Goal: Information Seeking & Learning: Learn about a topic

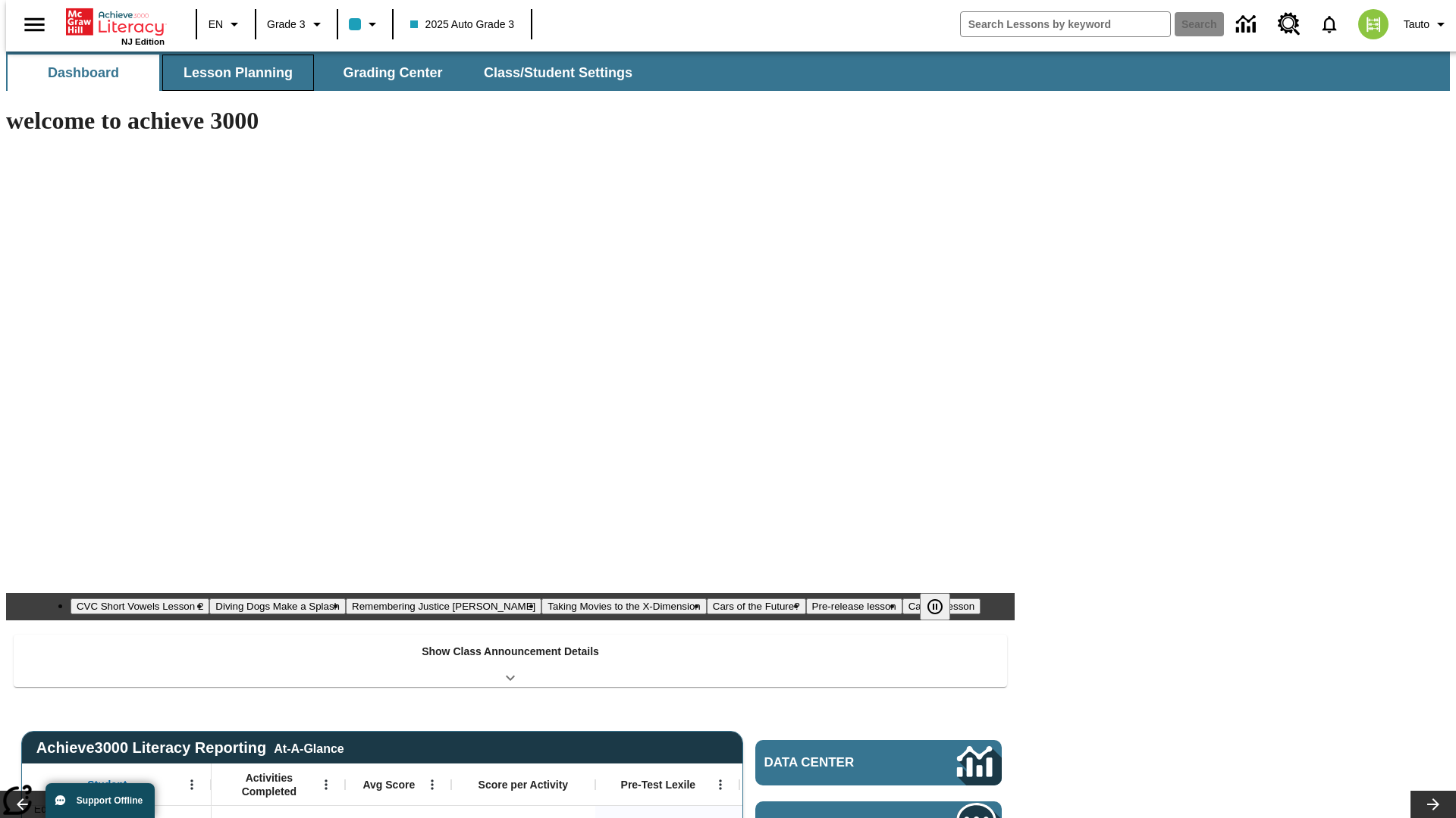
click at [232, 72] on button "Lesson Planning" at bounding box center [237, 72] width 152 height 37
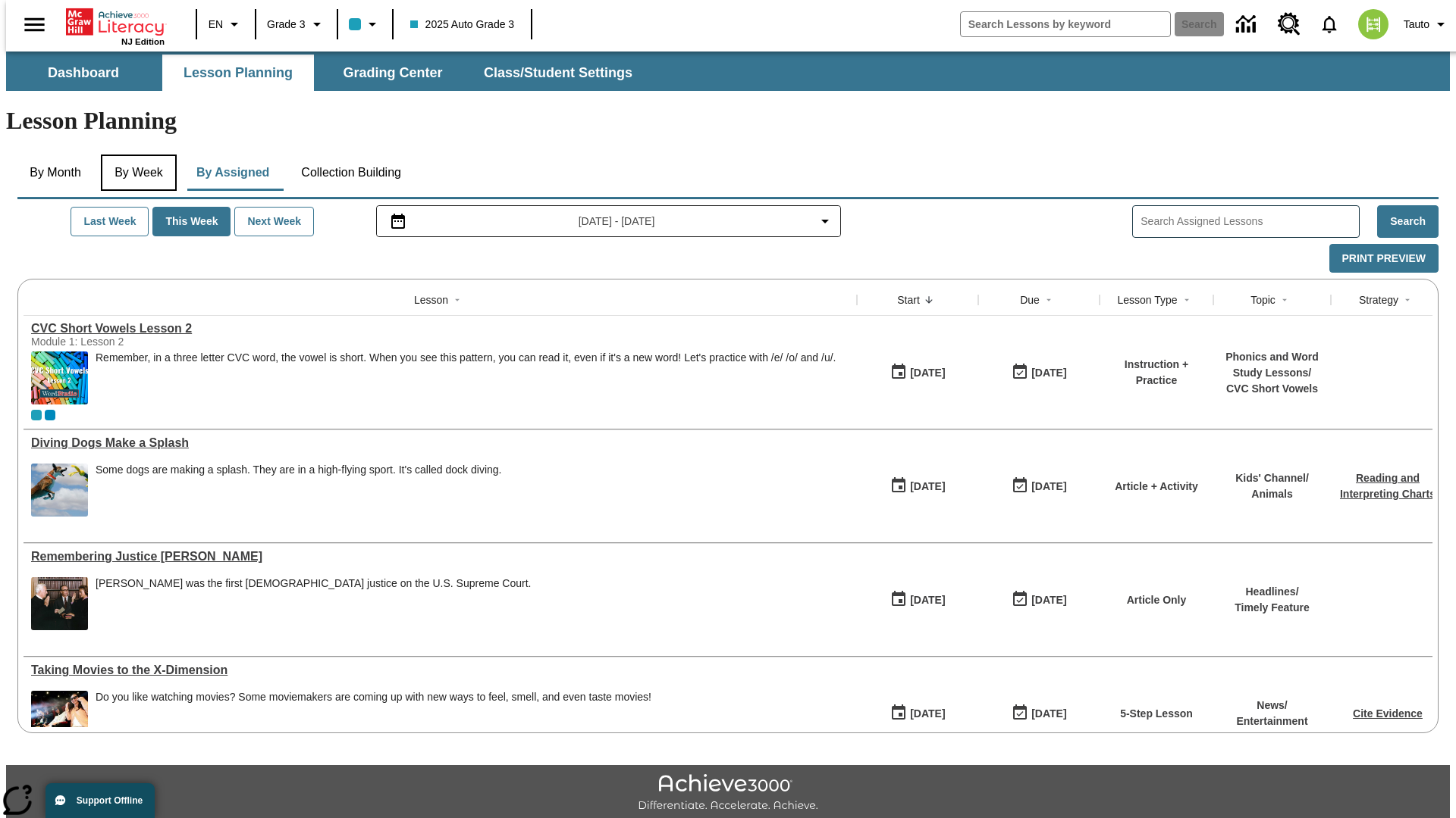
click at [136, 155] on button "By Week" at bounding box center [139, 173] width 75 height 37
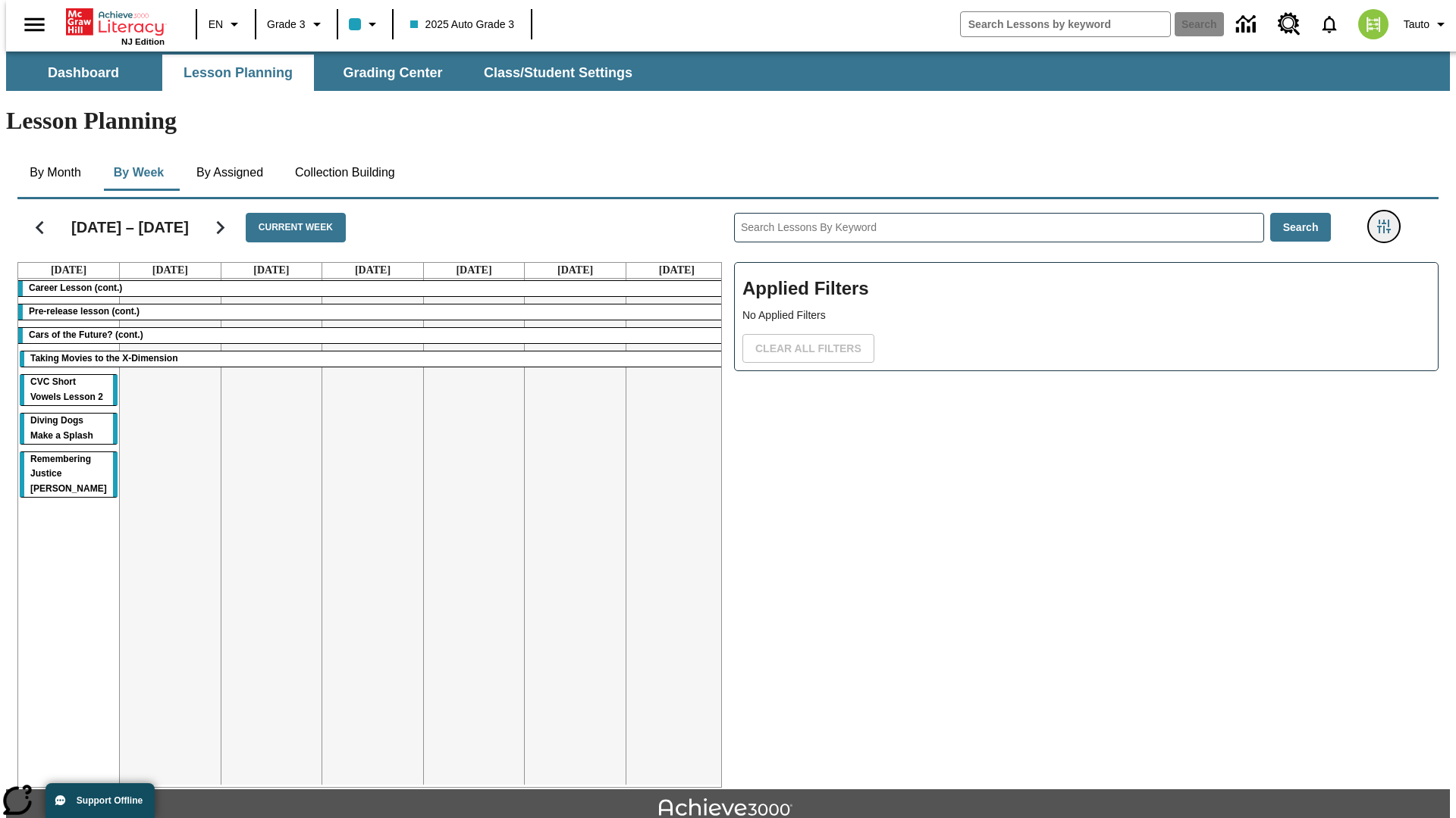
click at [1388, 219] on icon "Filters Side menu" at bounding box center [1383, 226] width 14 height 14
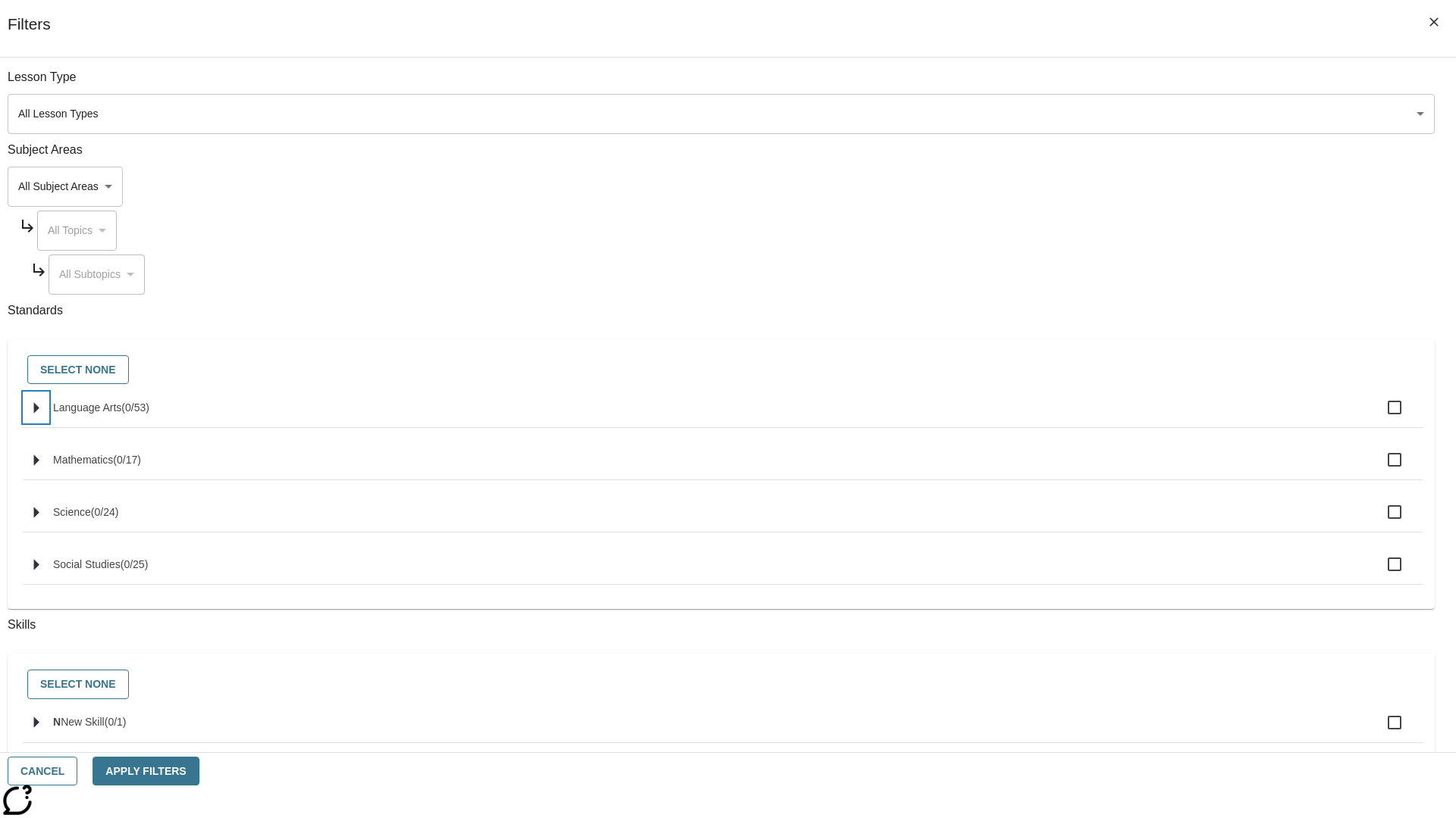
click at [40, 414] on icon "Select standards" at bounding box center [36, 407] width 5 height 11
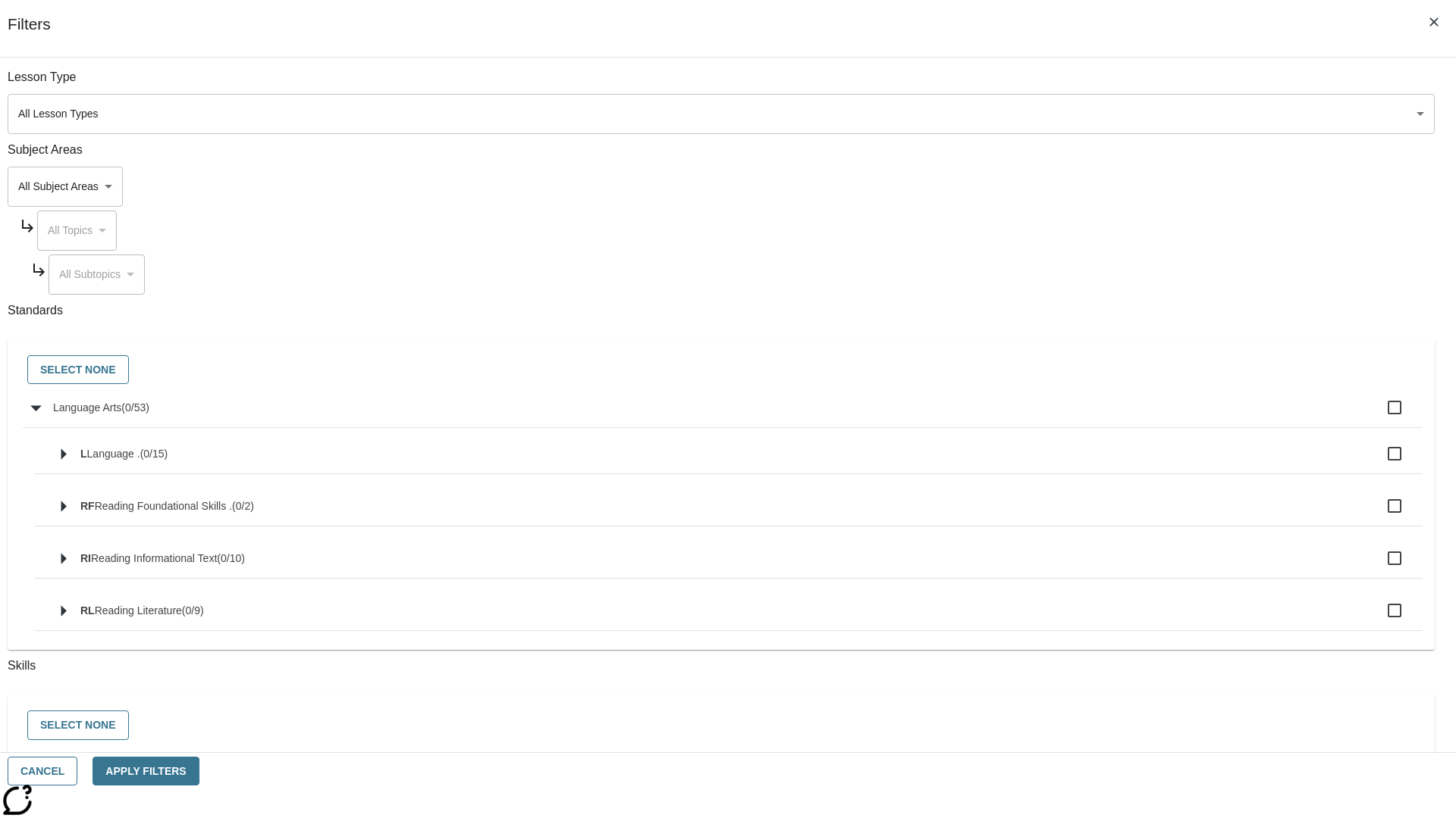
click at [1102, 416] on label "Language Arts ( 0 / 53 )" at bounding box center [731, 408] width 1357 height 32
click at [1379, 416] on input "Language Arts ( 0 / 53 )" at bounding box center [1394, 408] width 32 height 32
checkbox input "true"
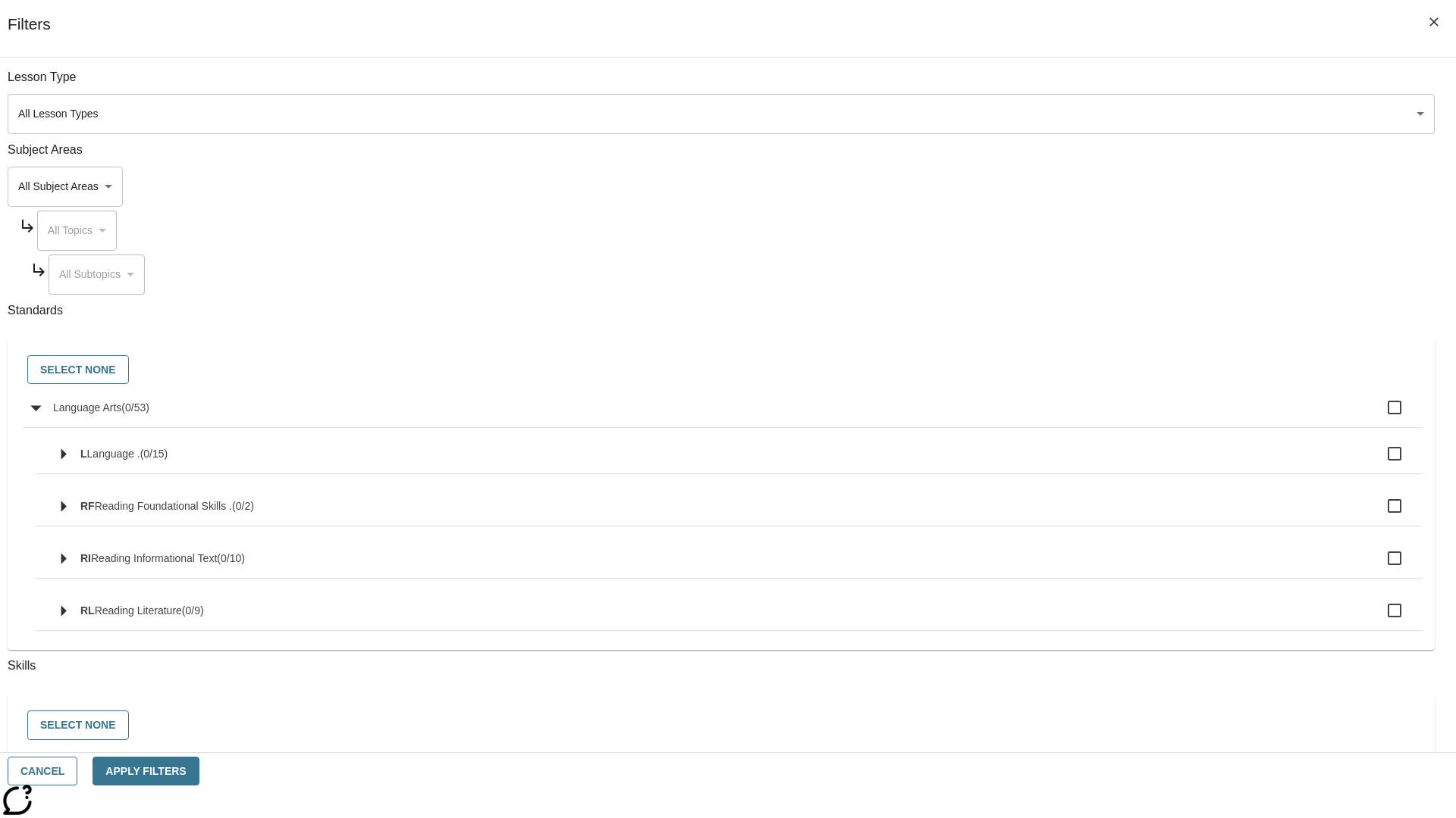
checkbox input "true"
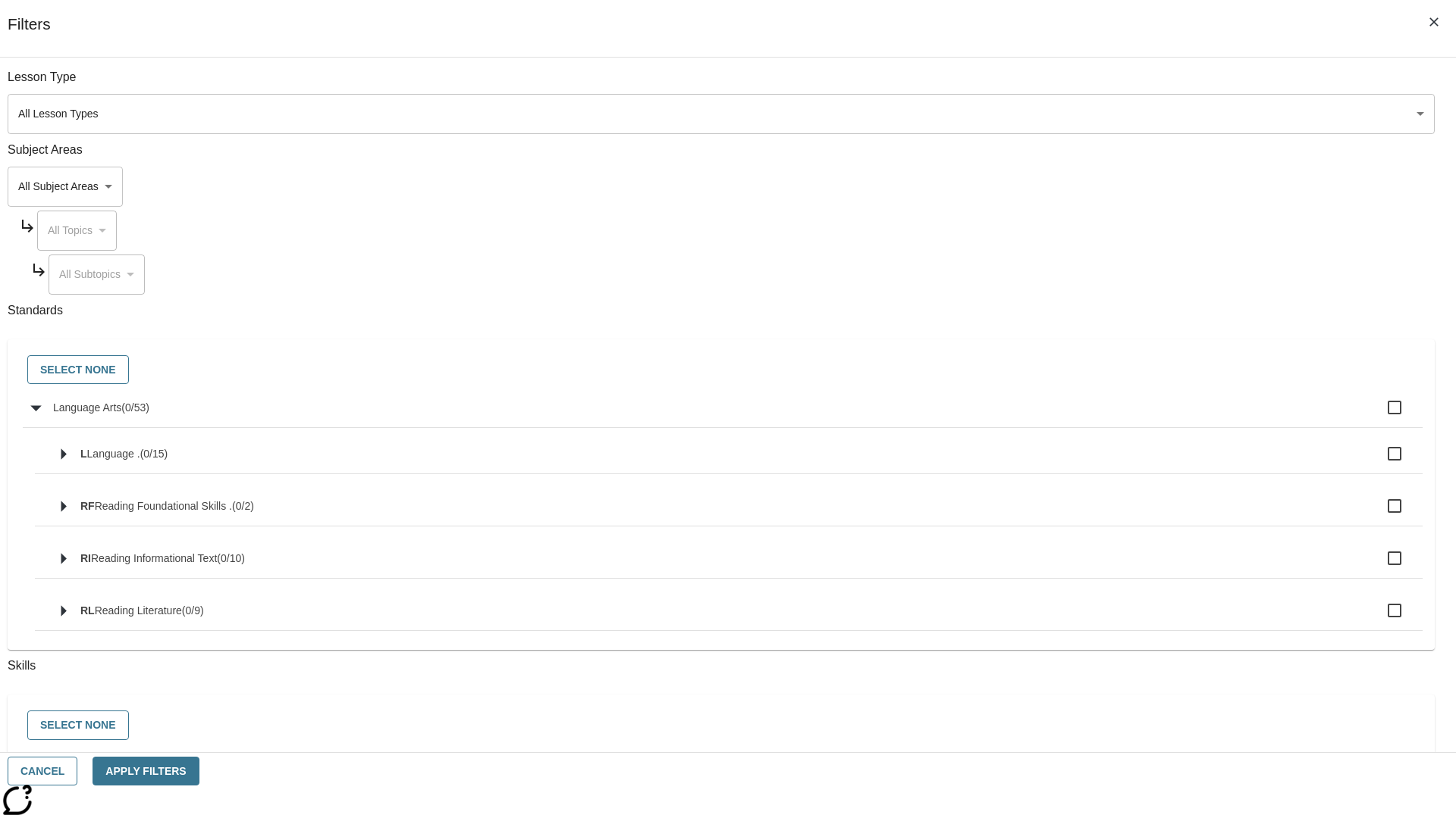
checkbox input "true"
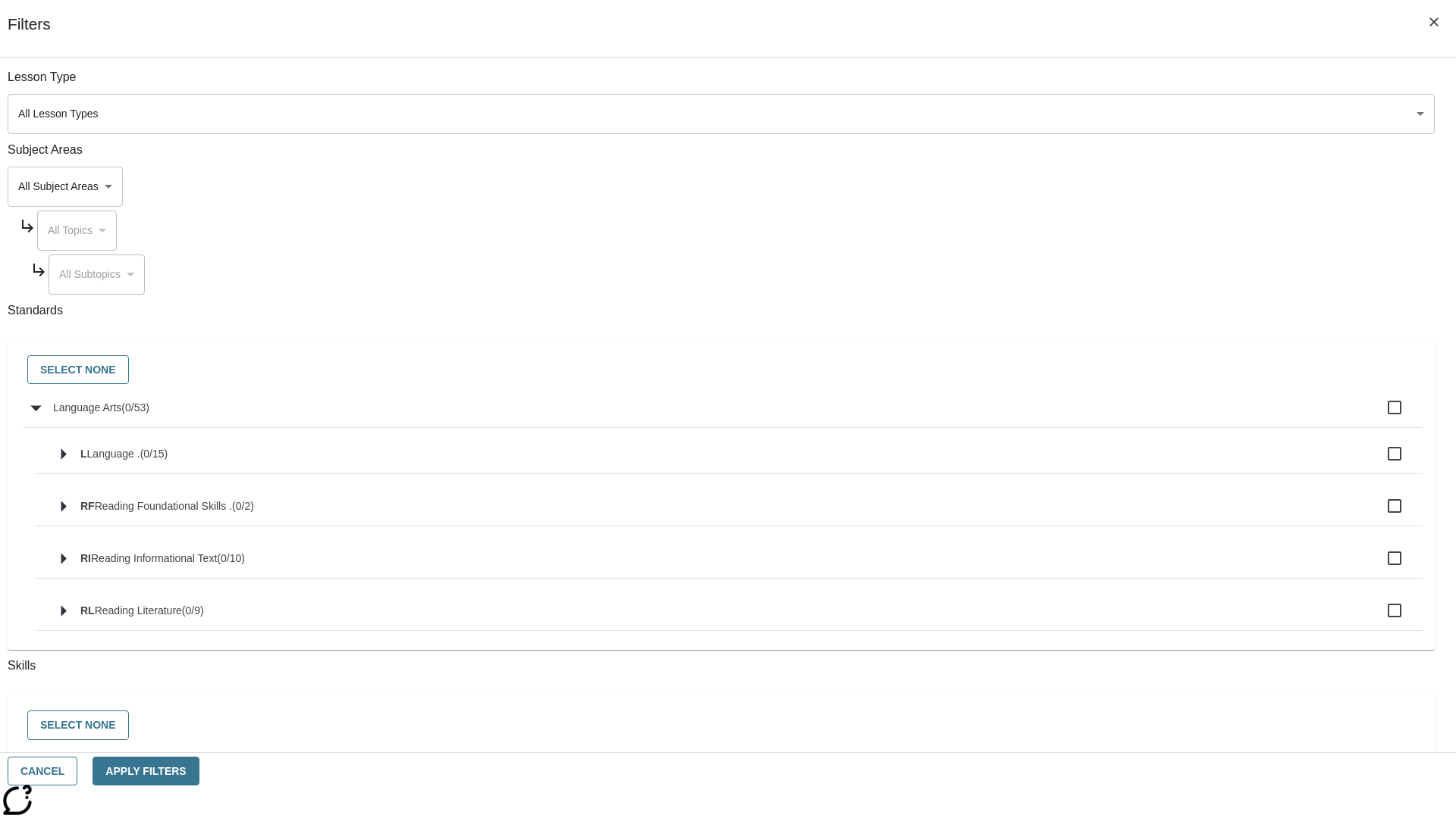
checkbox input "true"
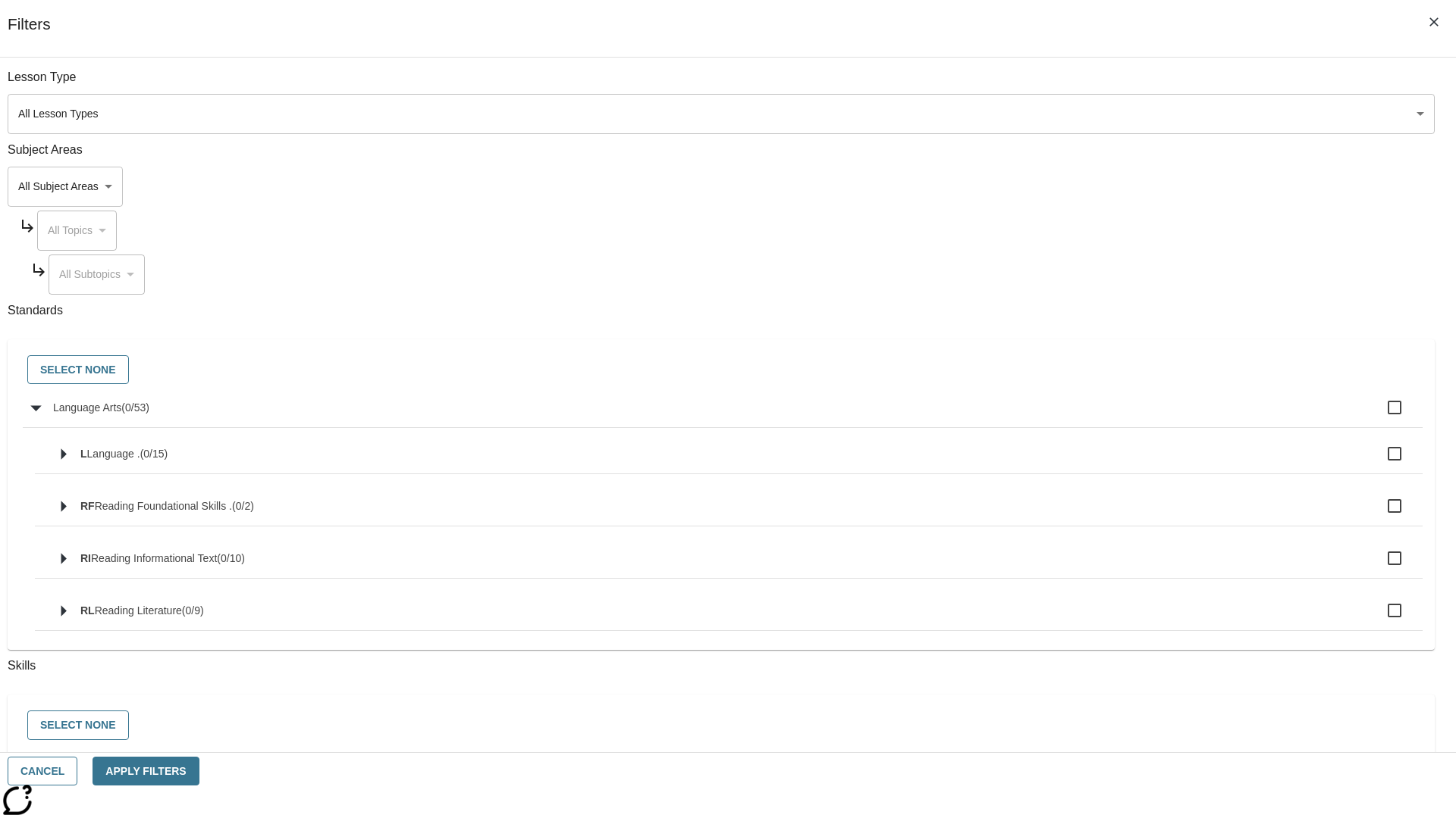
checkbox input "true"
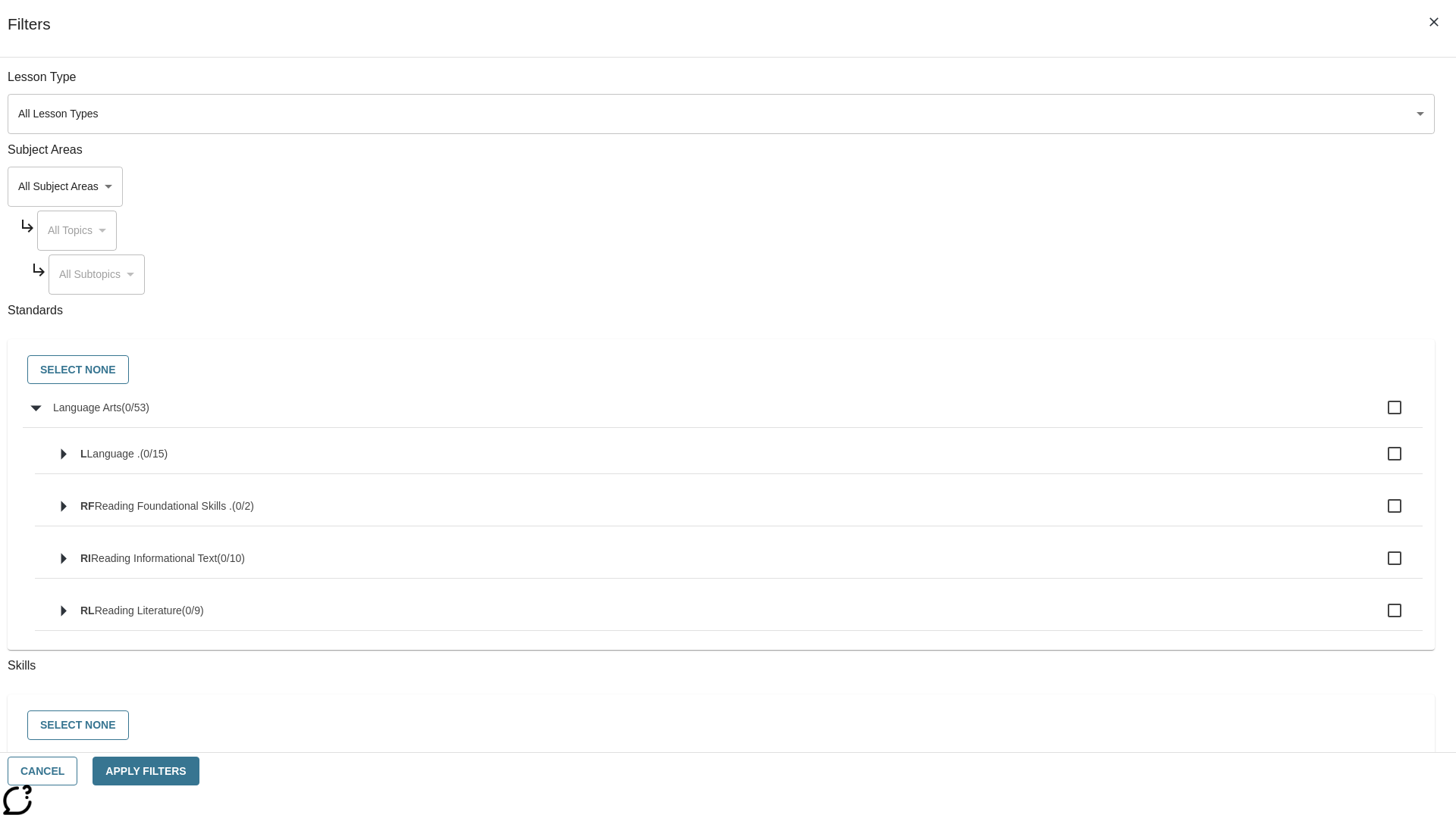
checkbox input "true"
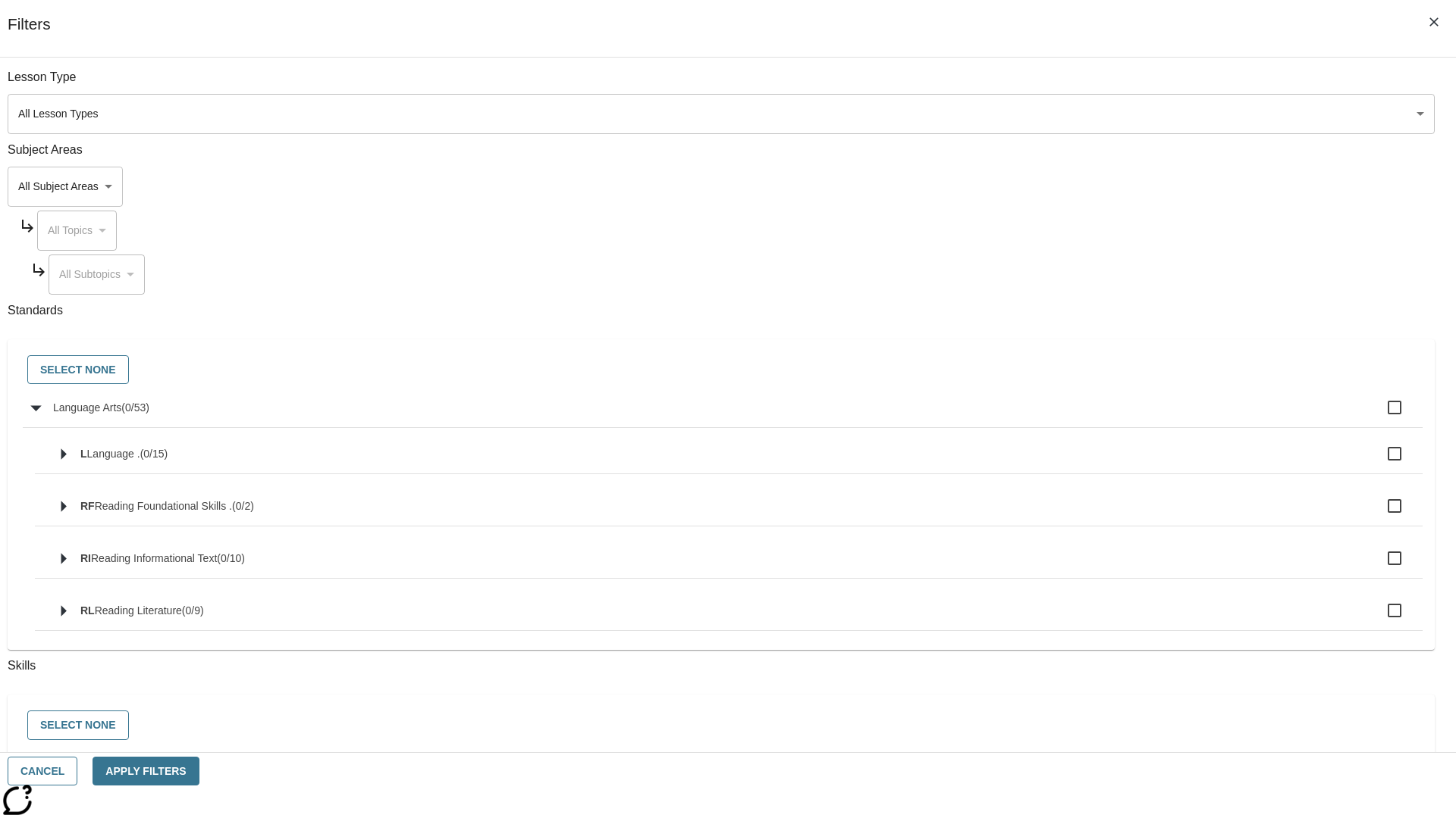
checkbox input "true"
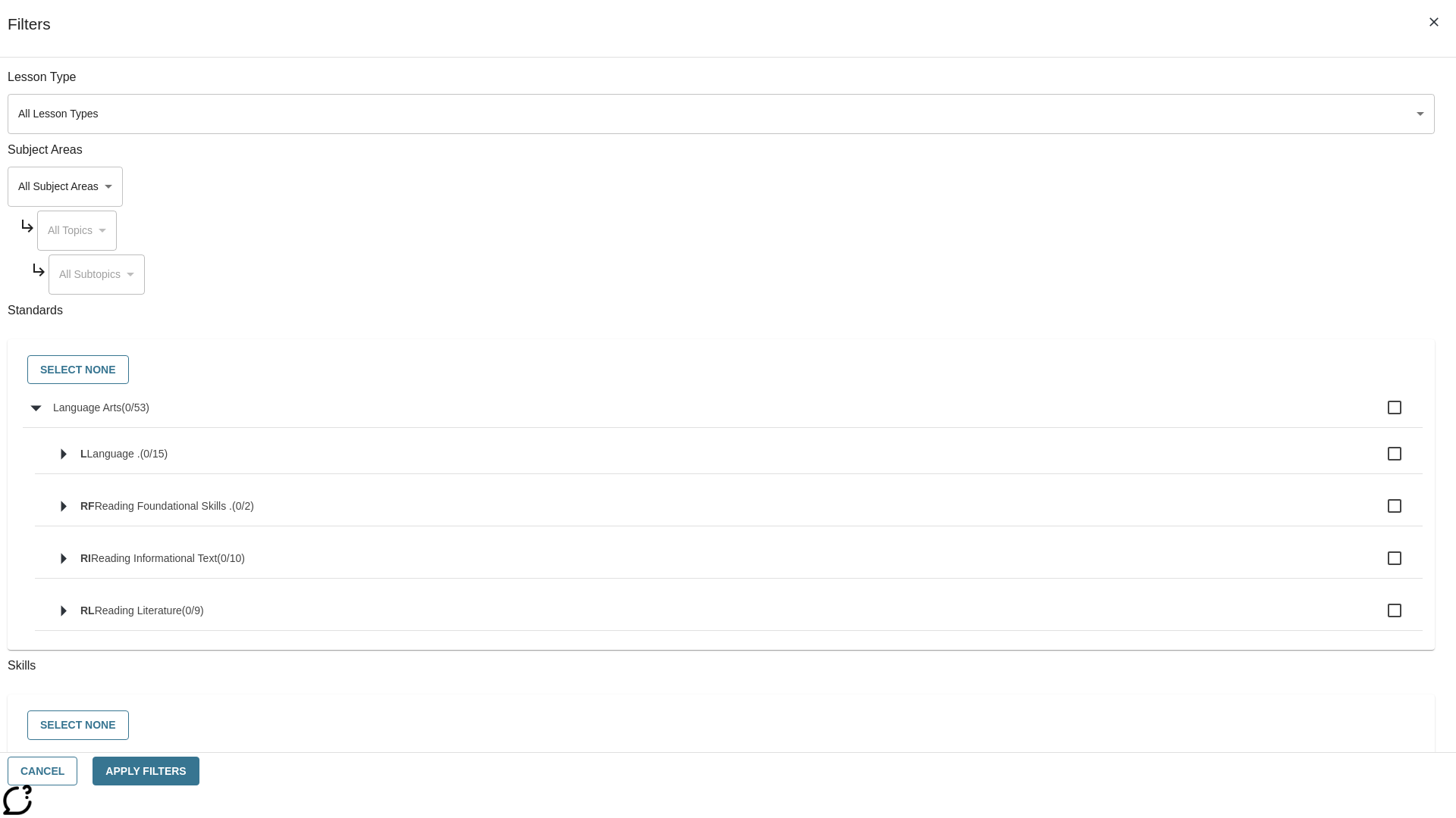
checkbox input "true"
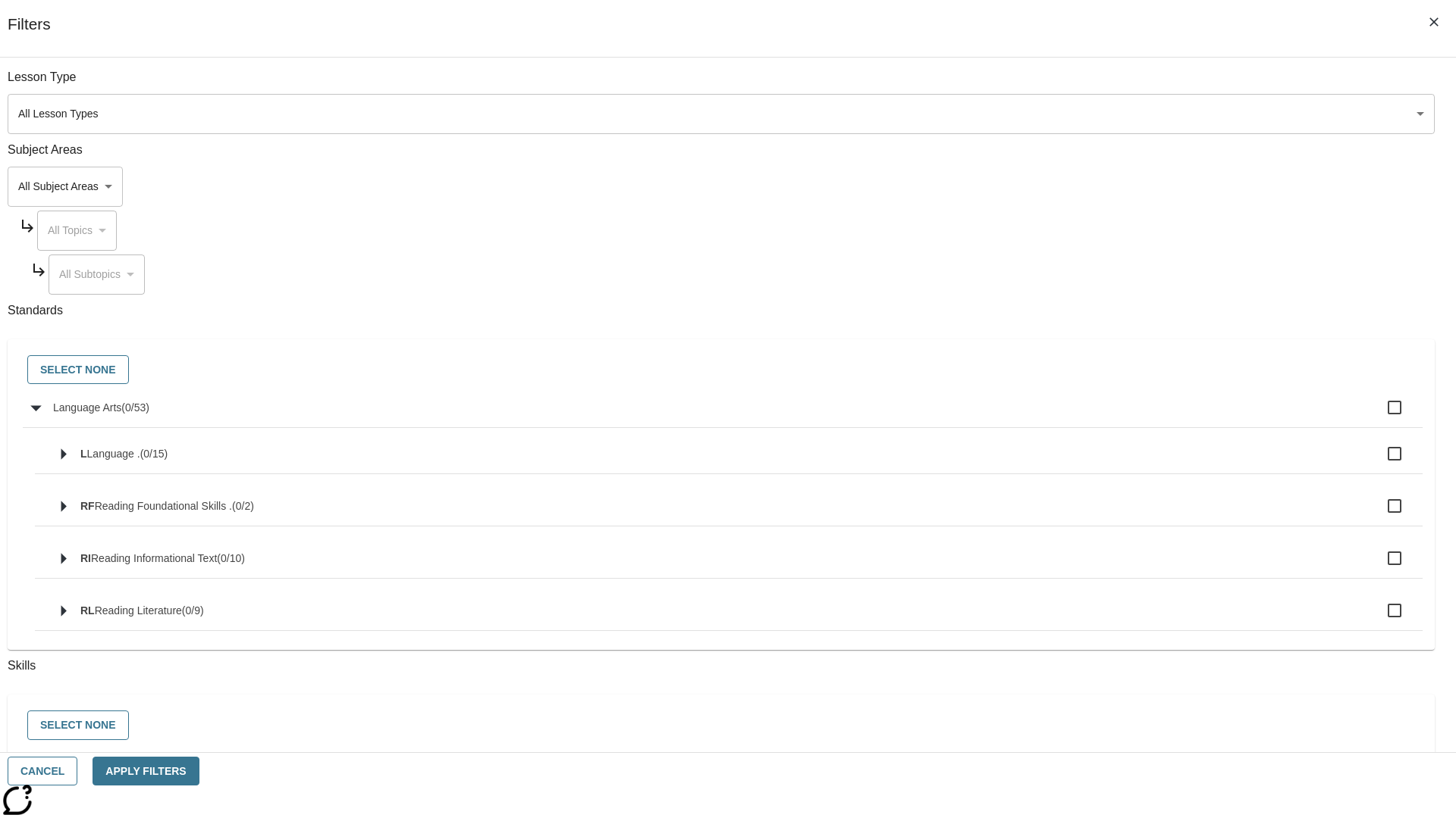
checkbox input "true"
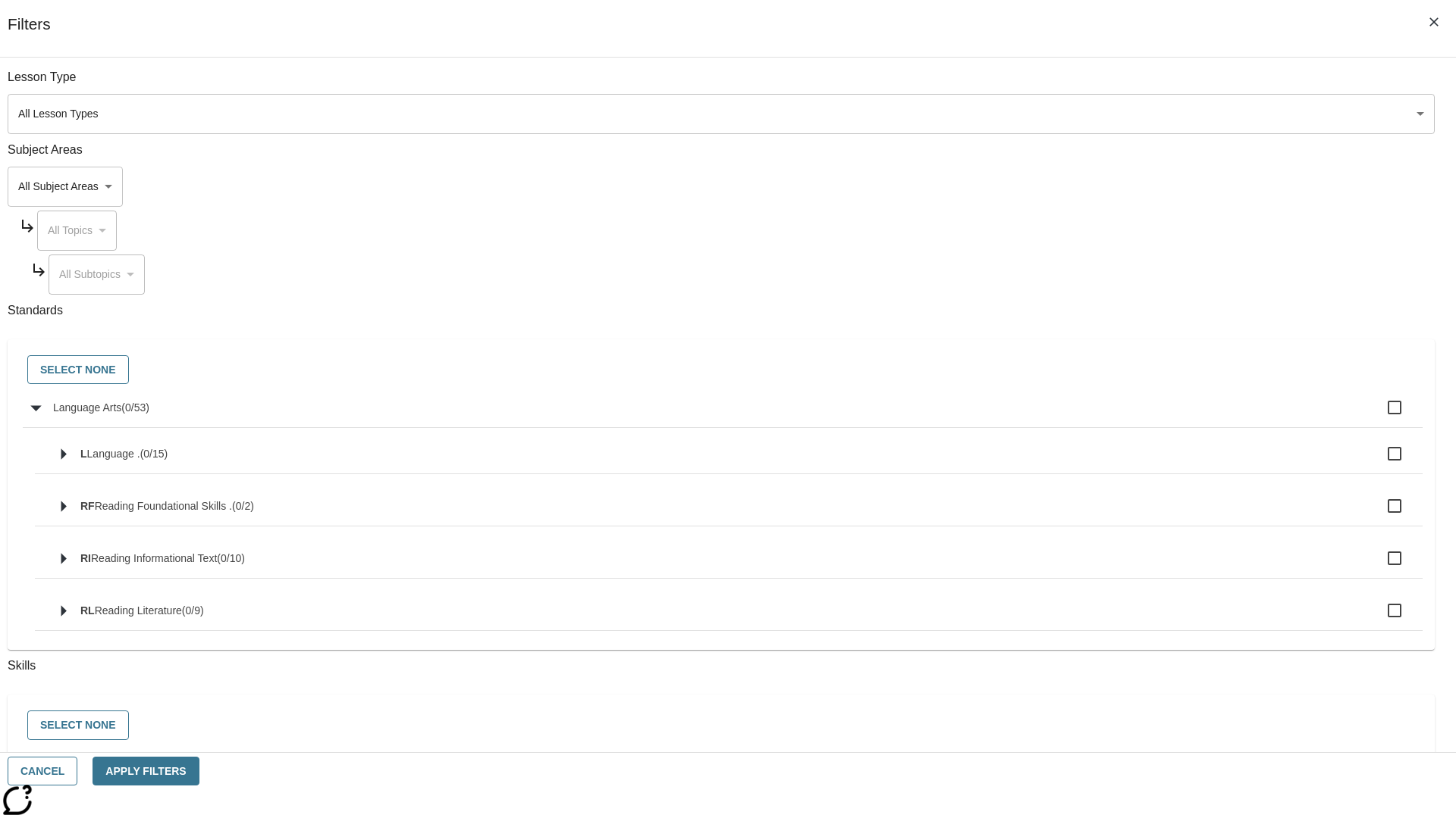
checkbox input "true"
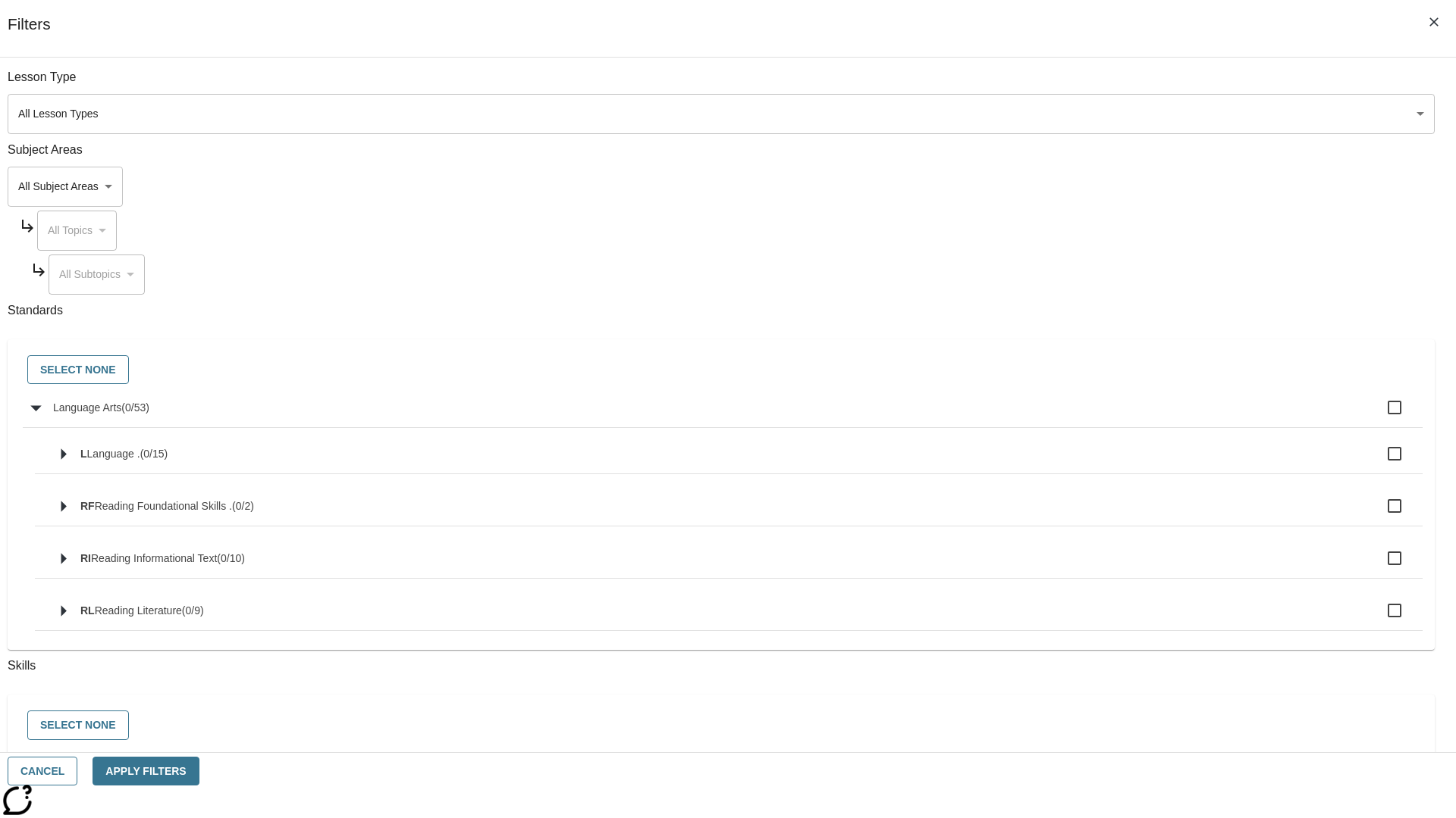
checkbox input "true"
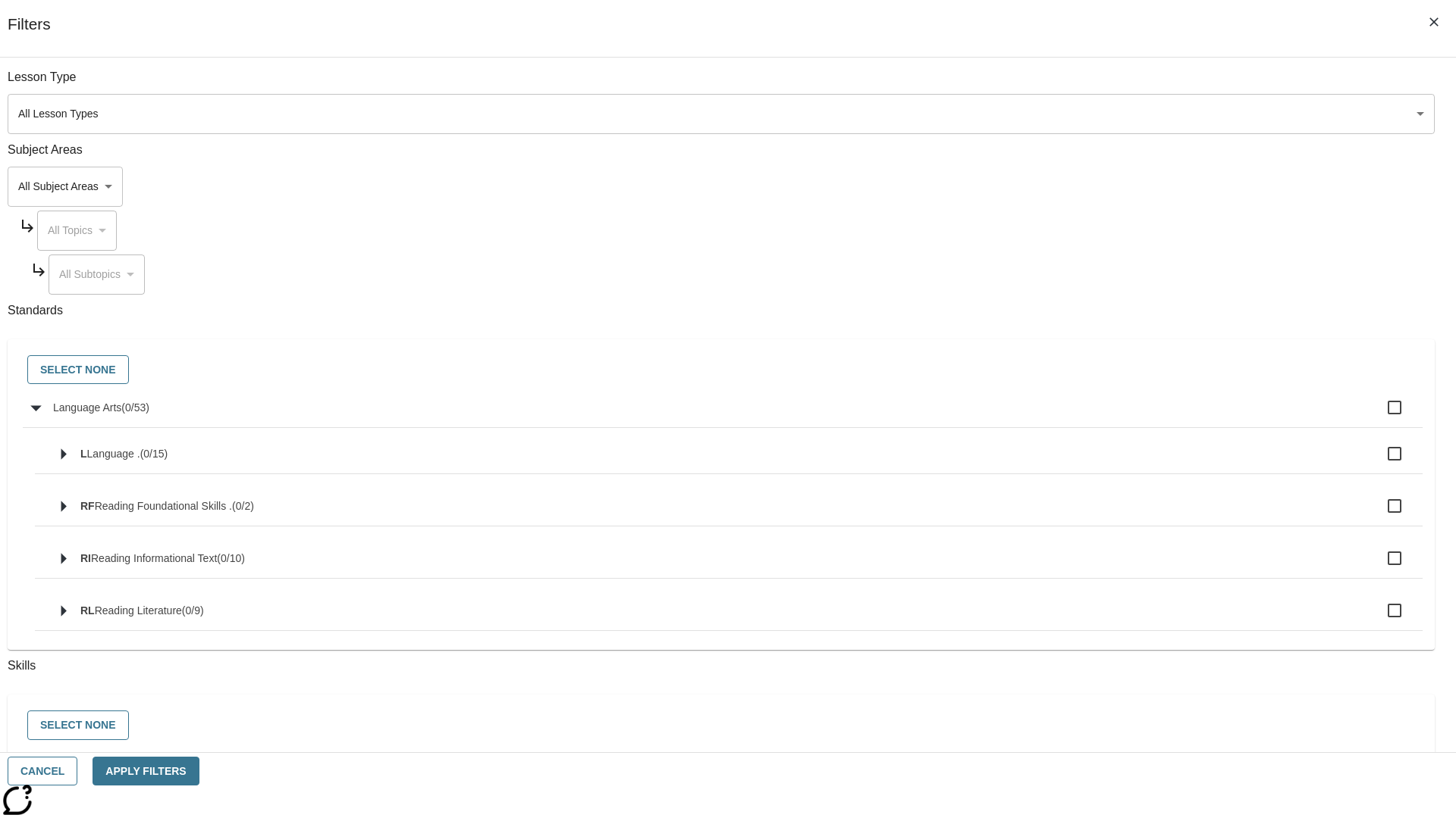
checkbox input "true"
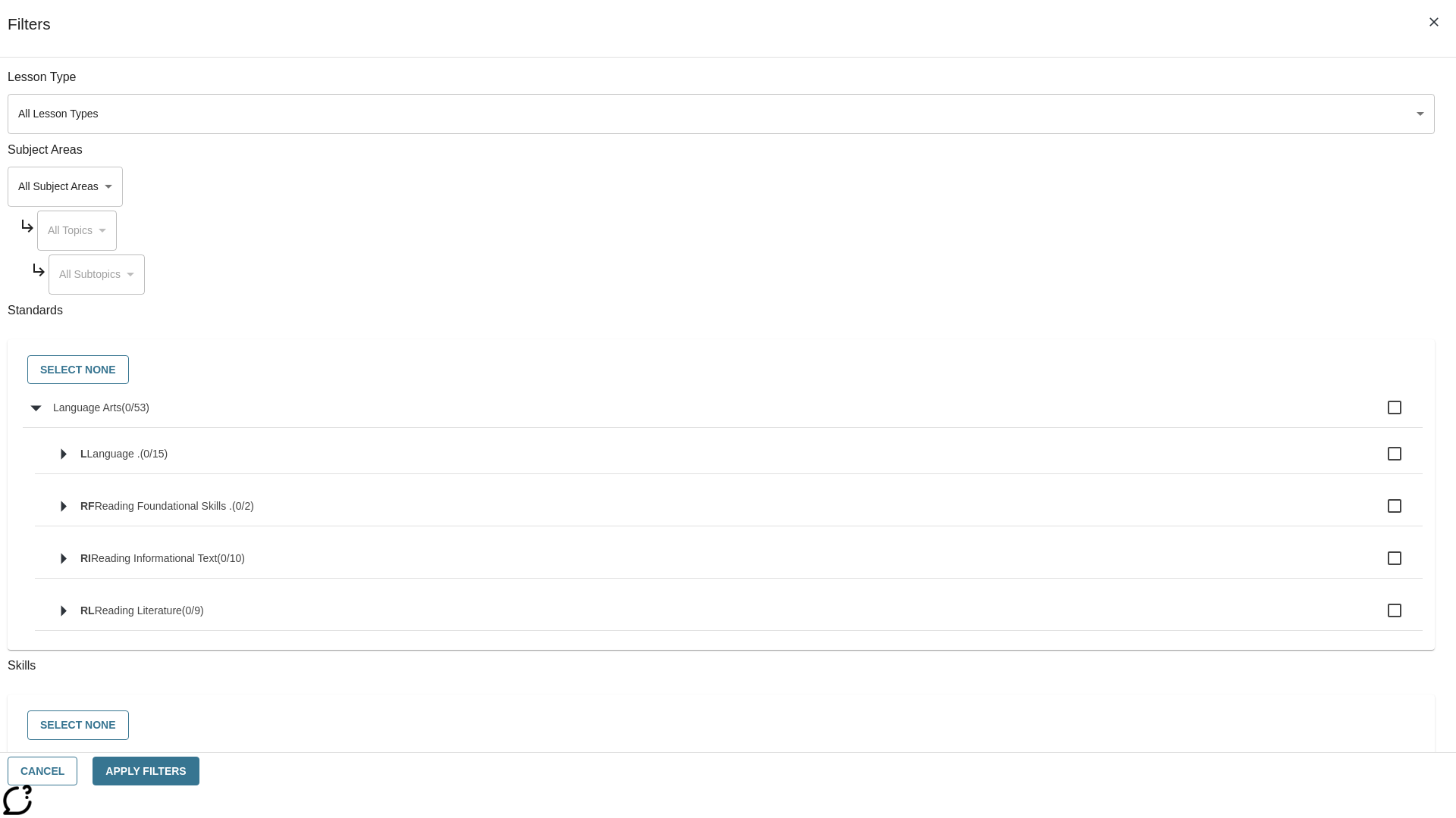
checkbox input "true"
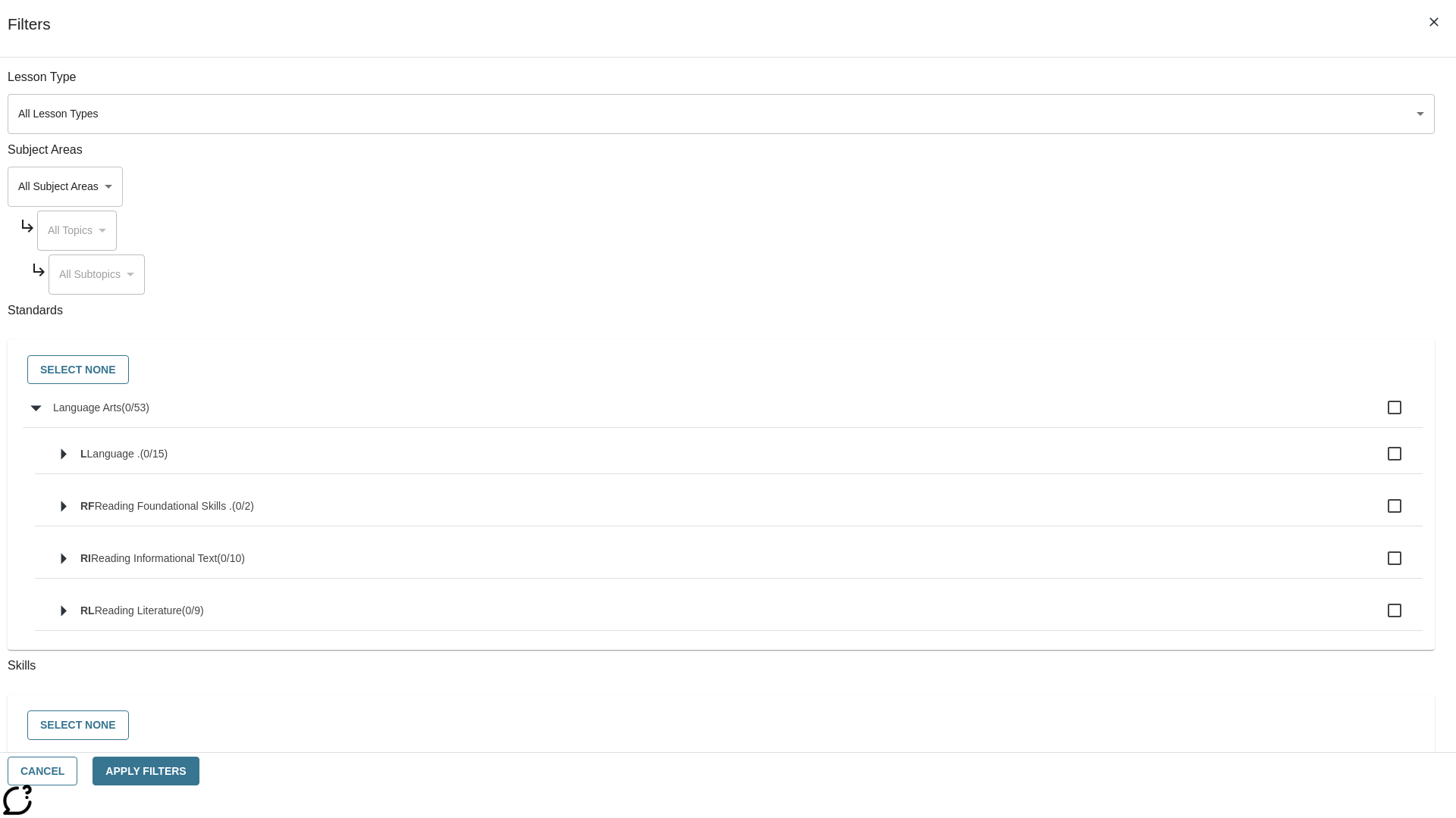
checkbox input "true"
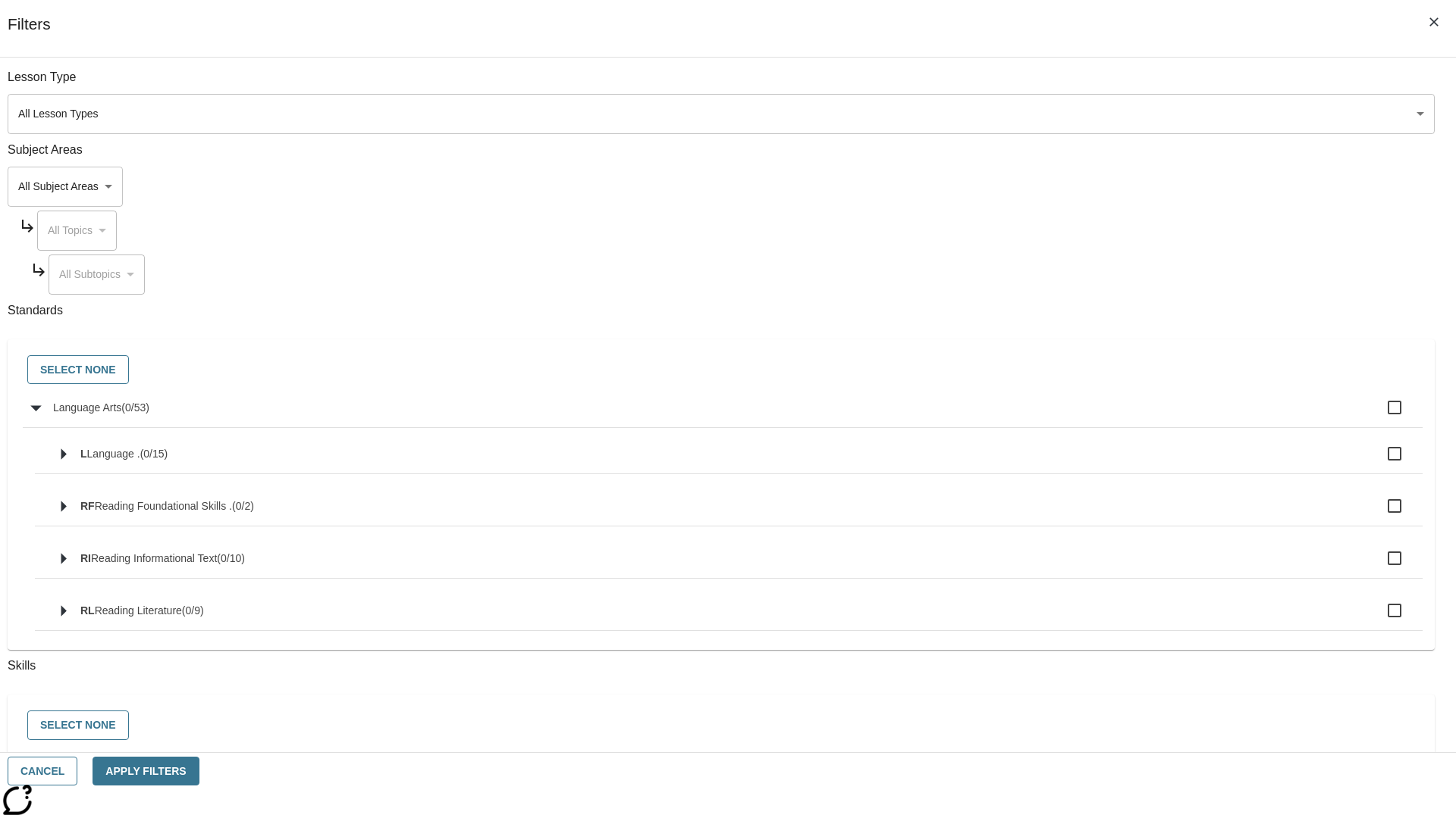
checkbox input "true"
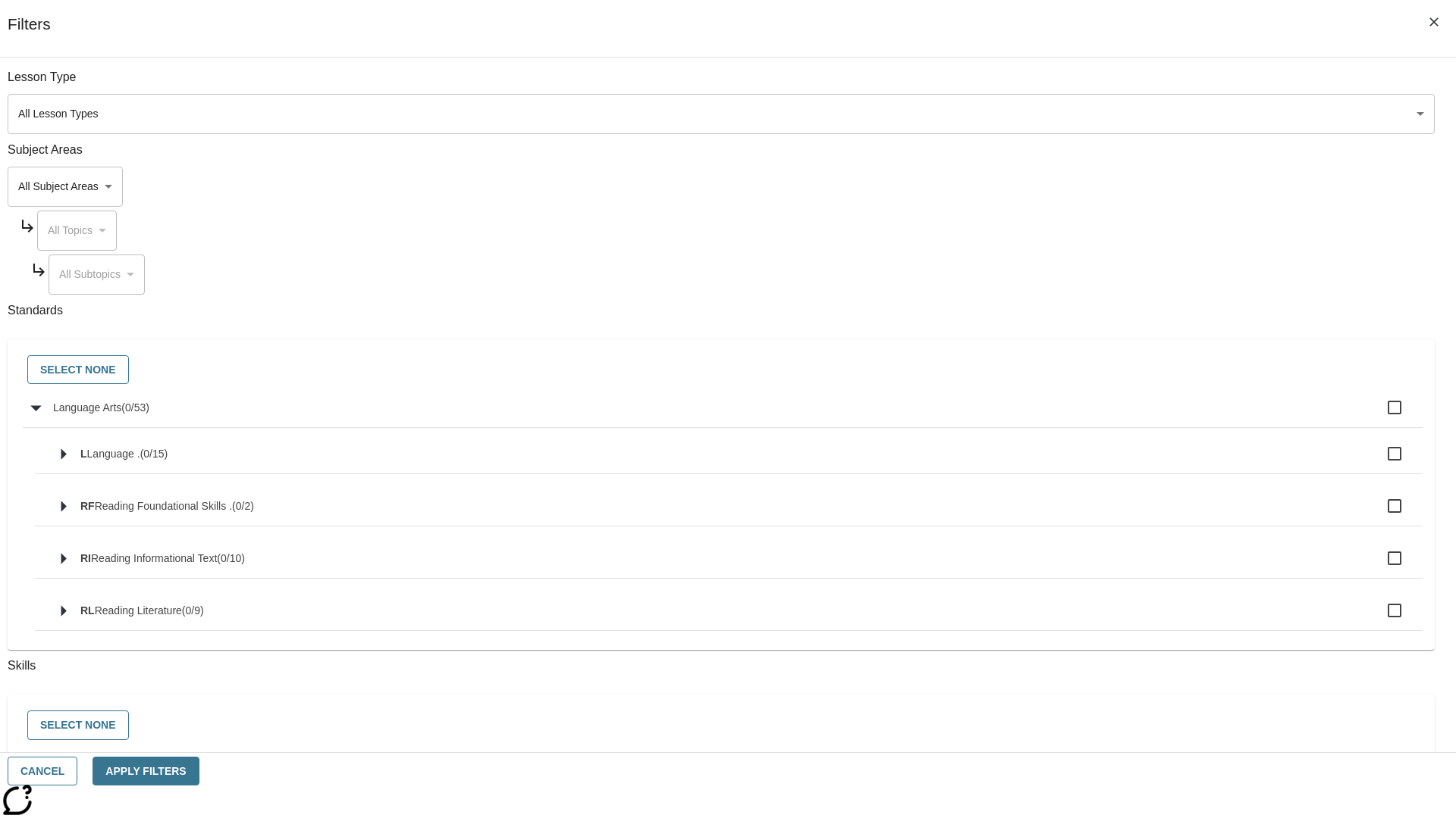
checkbox input "true"
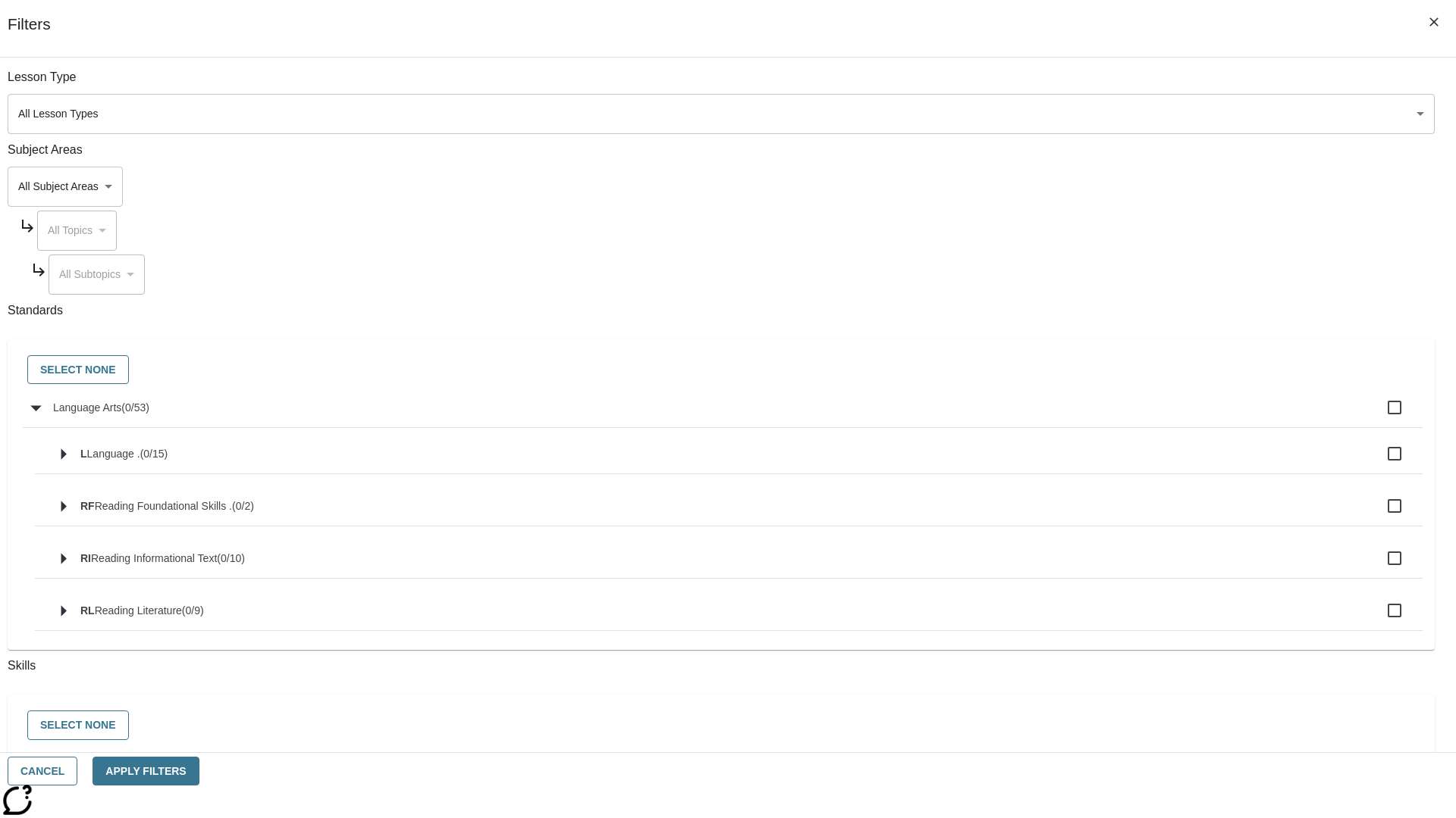
checkbox input "true"
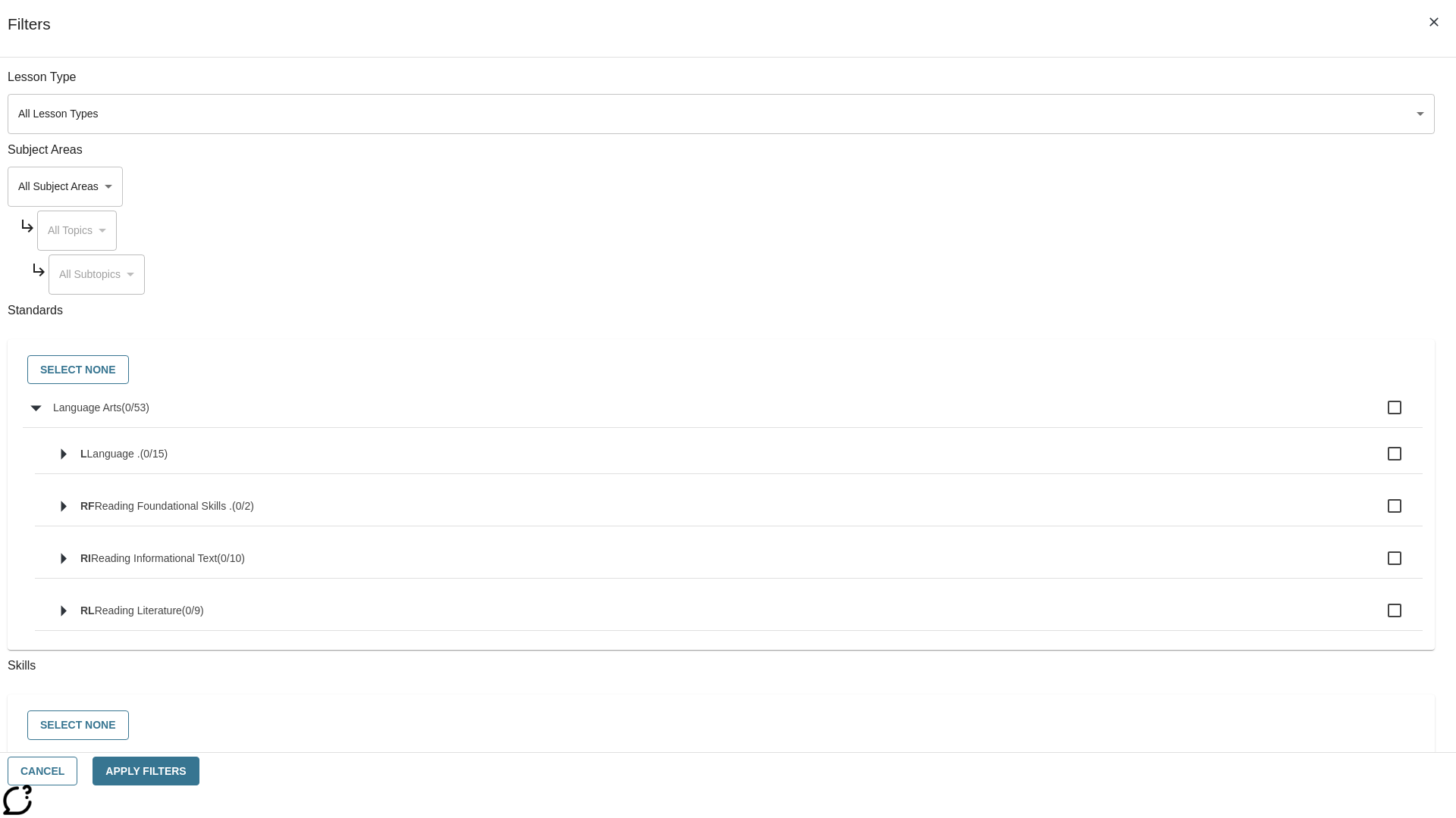
checkbox input "true"
click at [129, 370] on button "Select None" at bounding box center [77, 370] width 101 height 30
checkbox input "false"
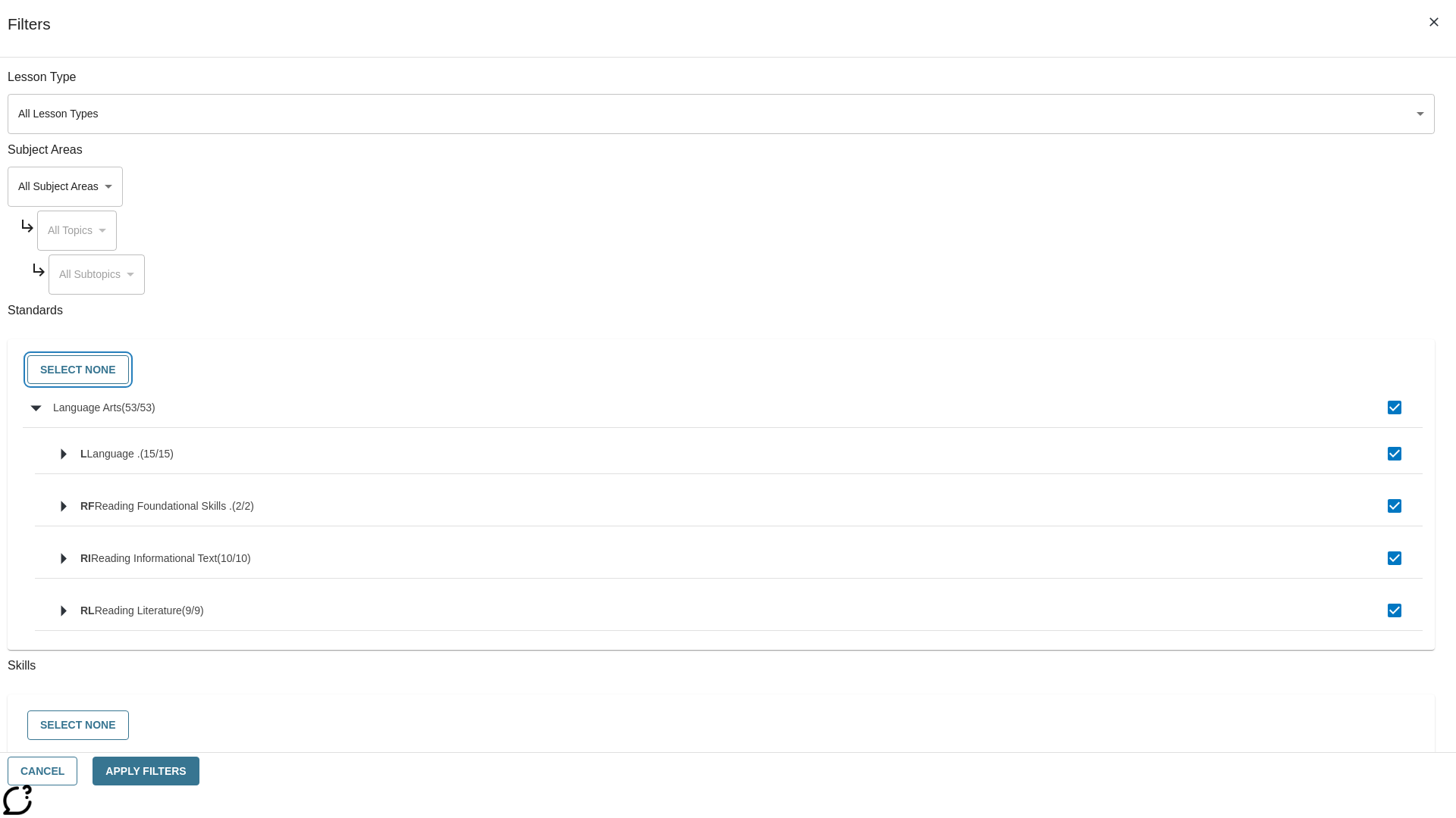
checkbox input "false"
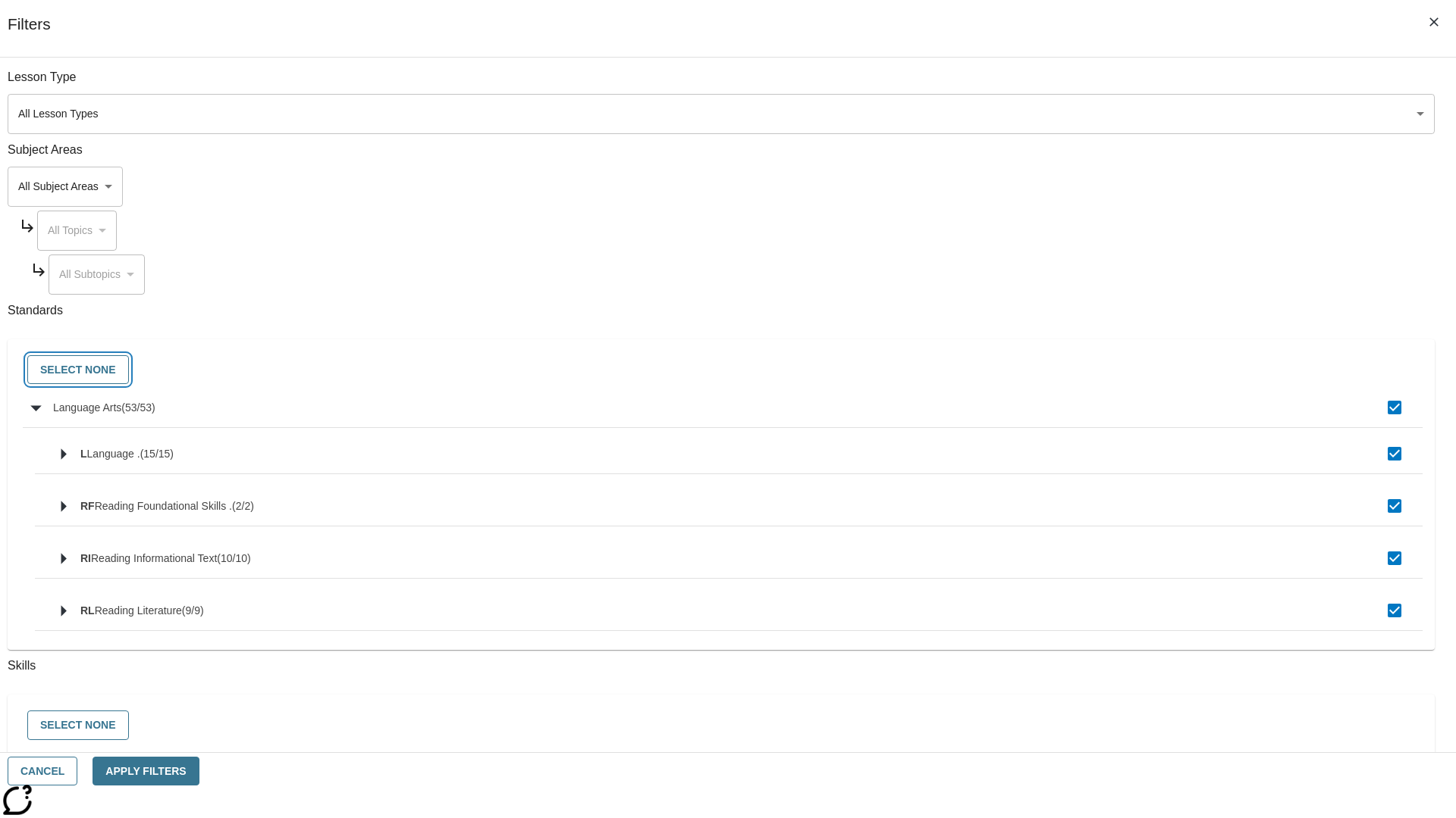
checkbox input "false"
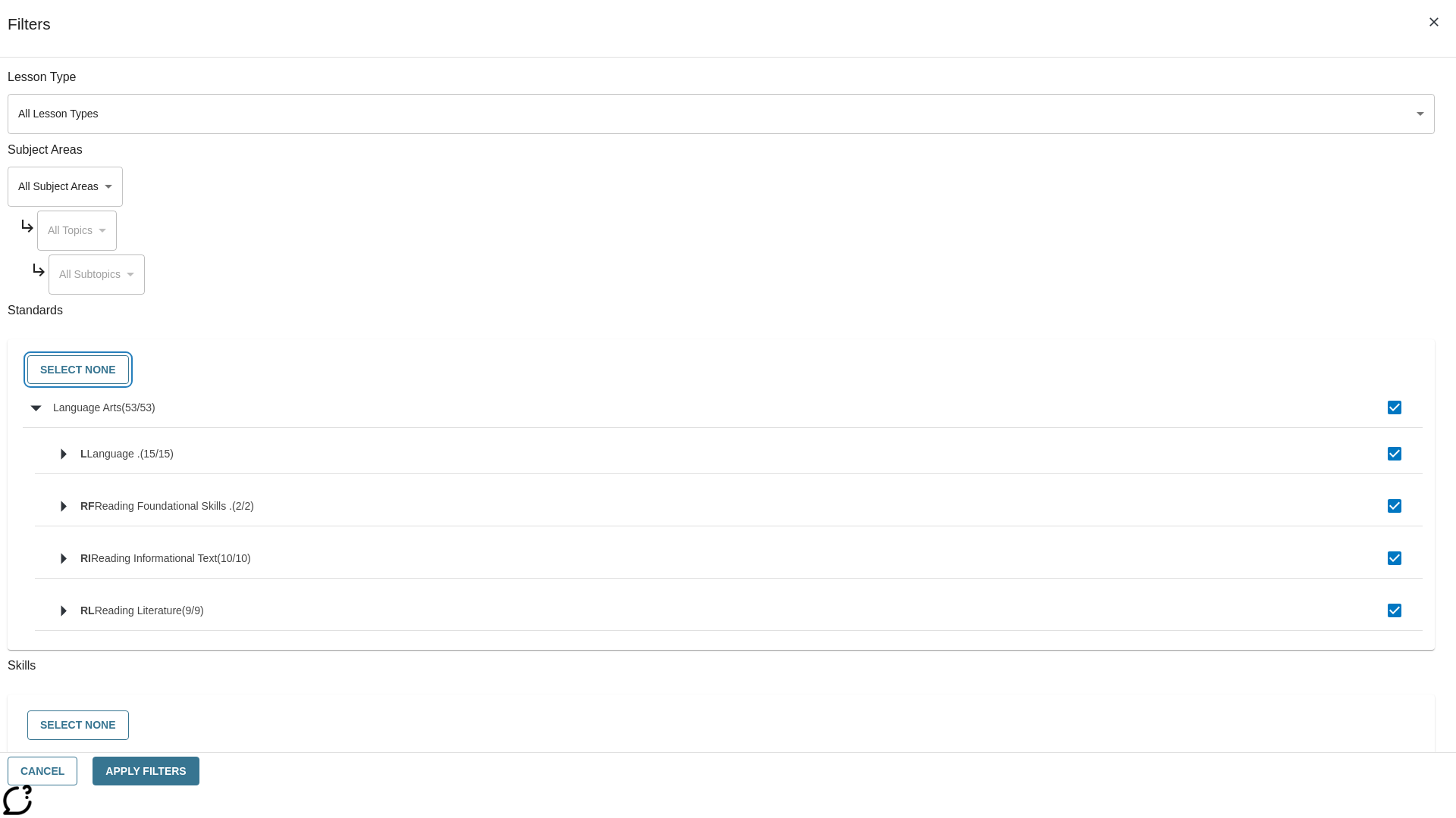
checkbox input "false"
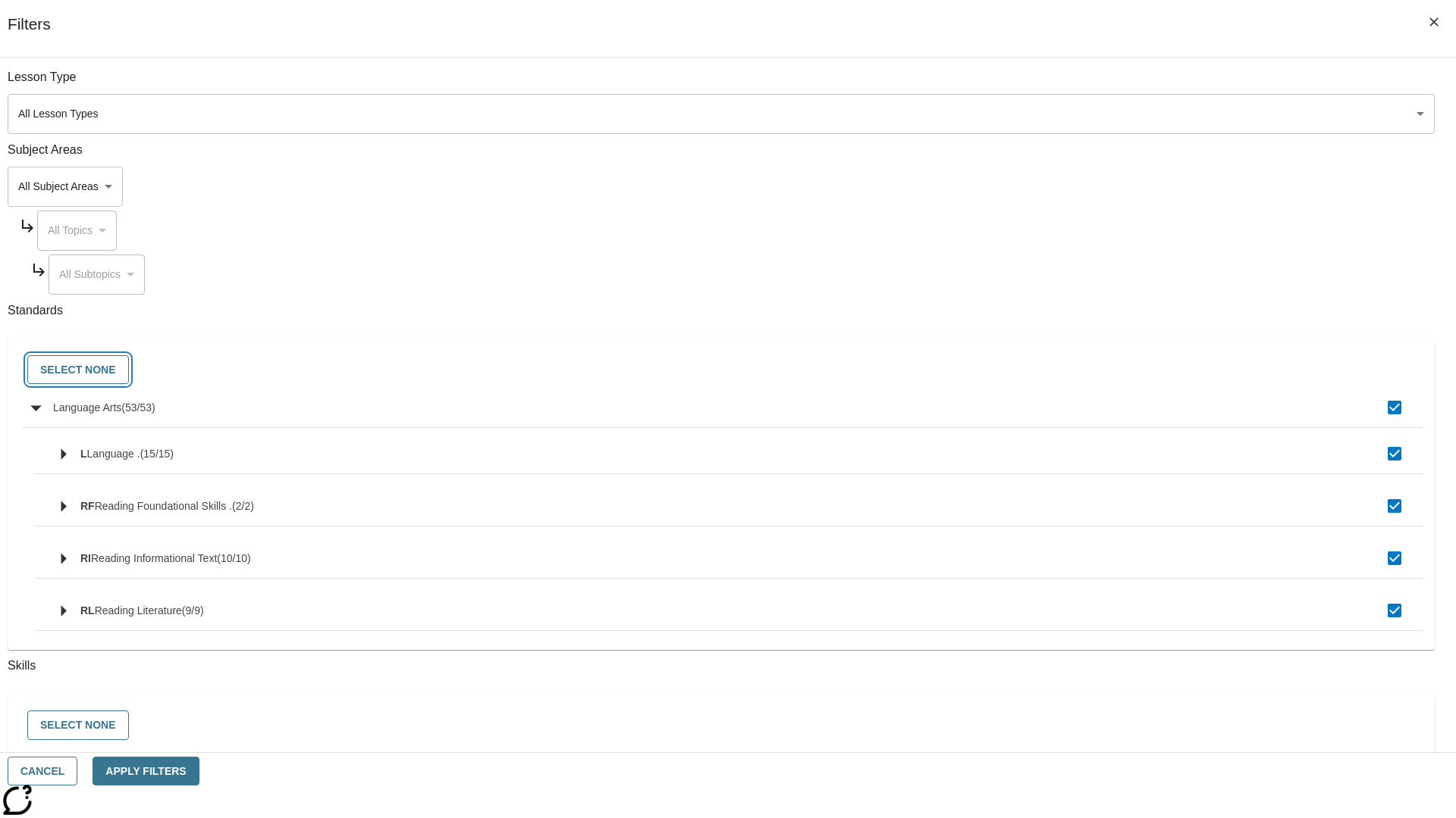
checkbox input "false"
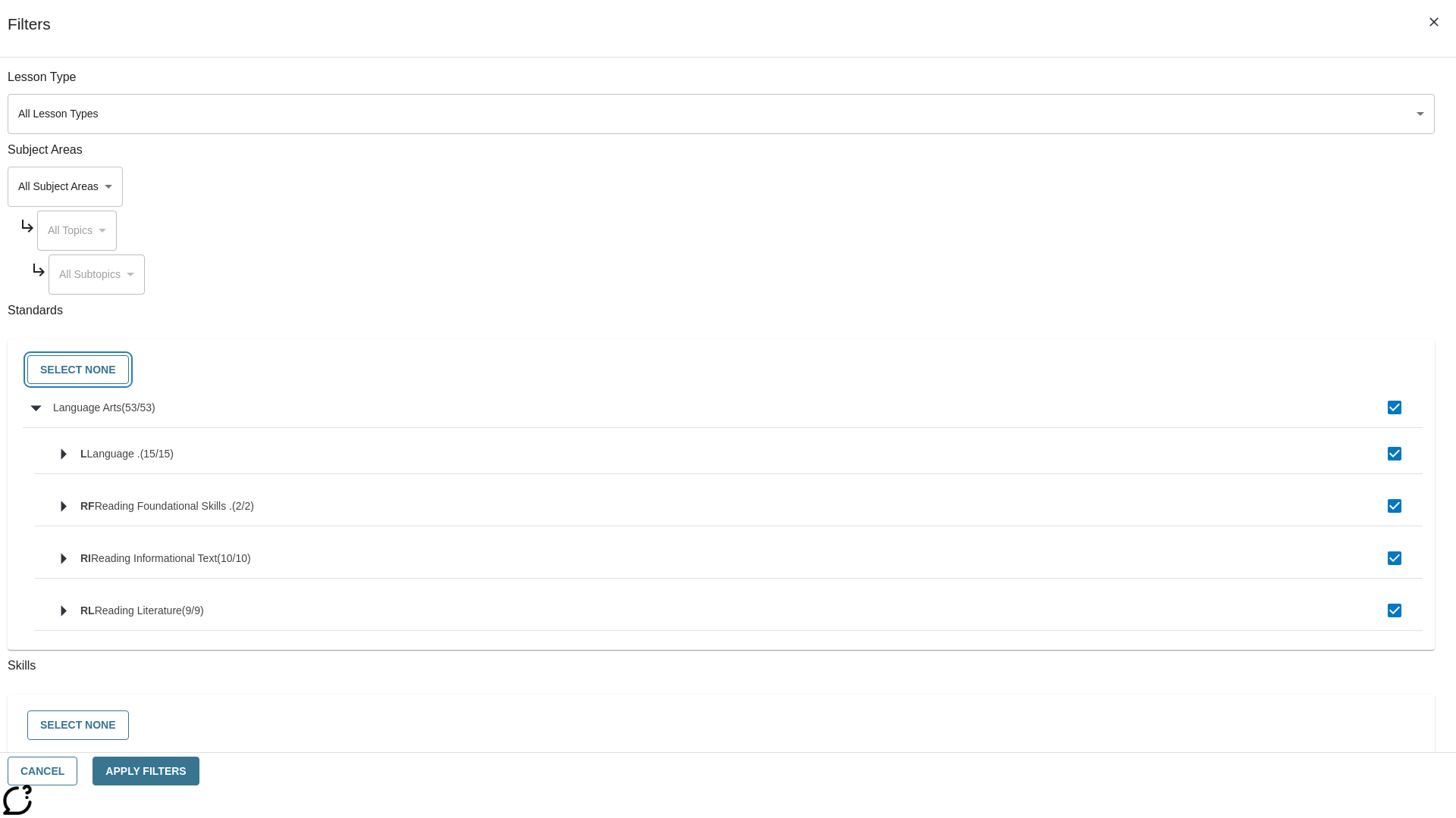
checkbox input "false"
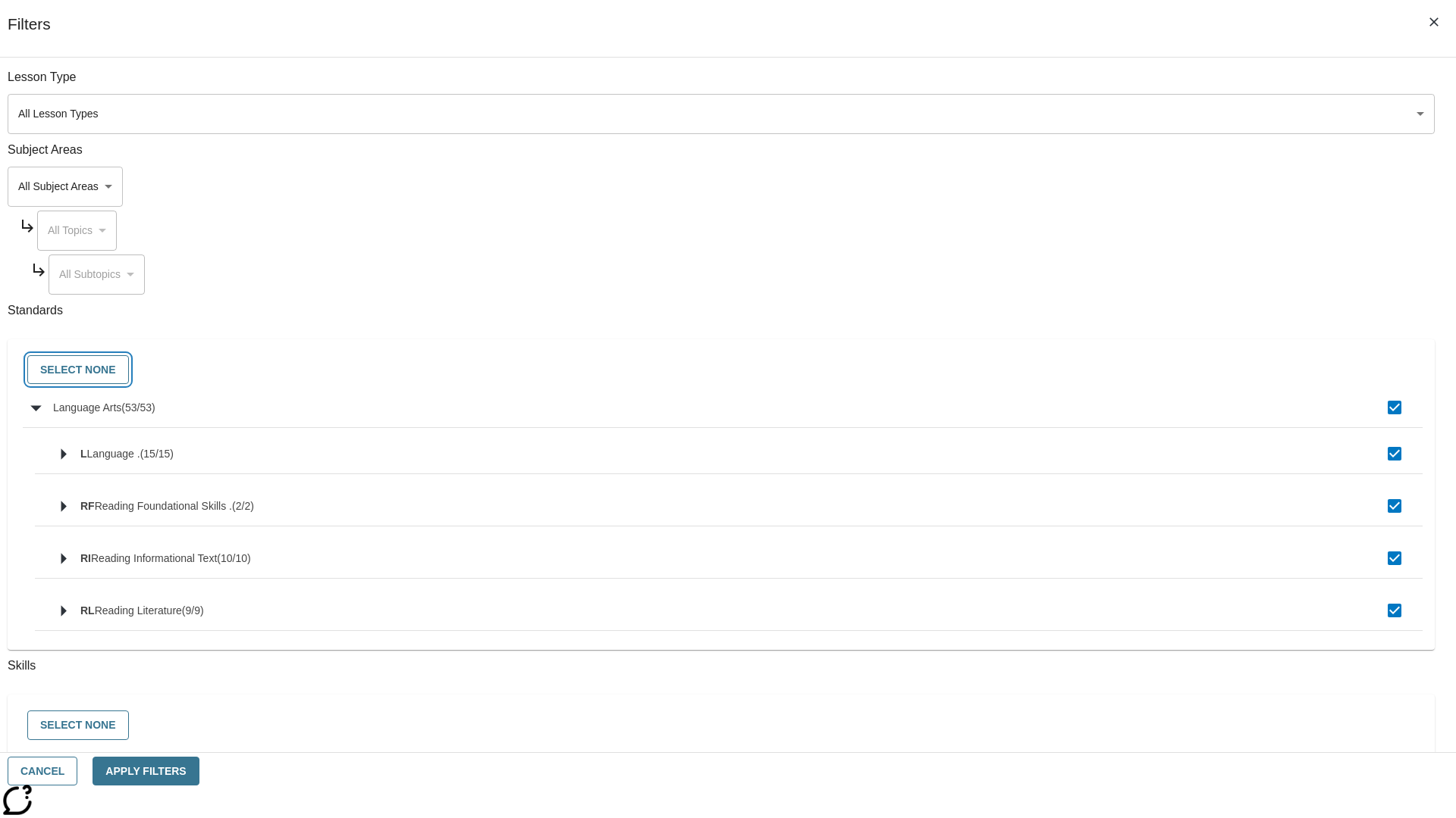
checkbox input "false"
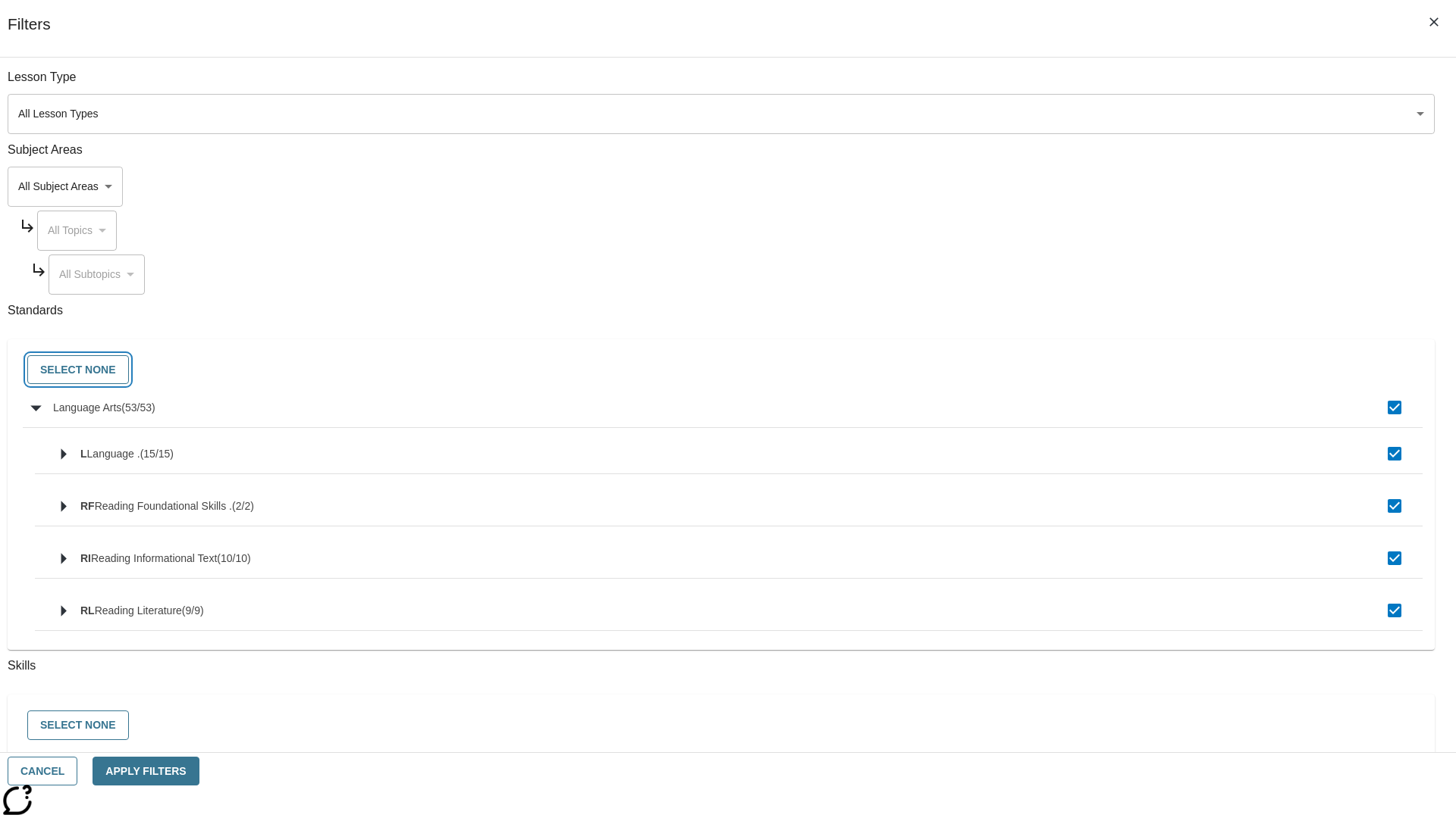
checkbox input "false"
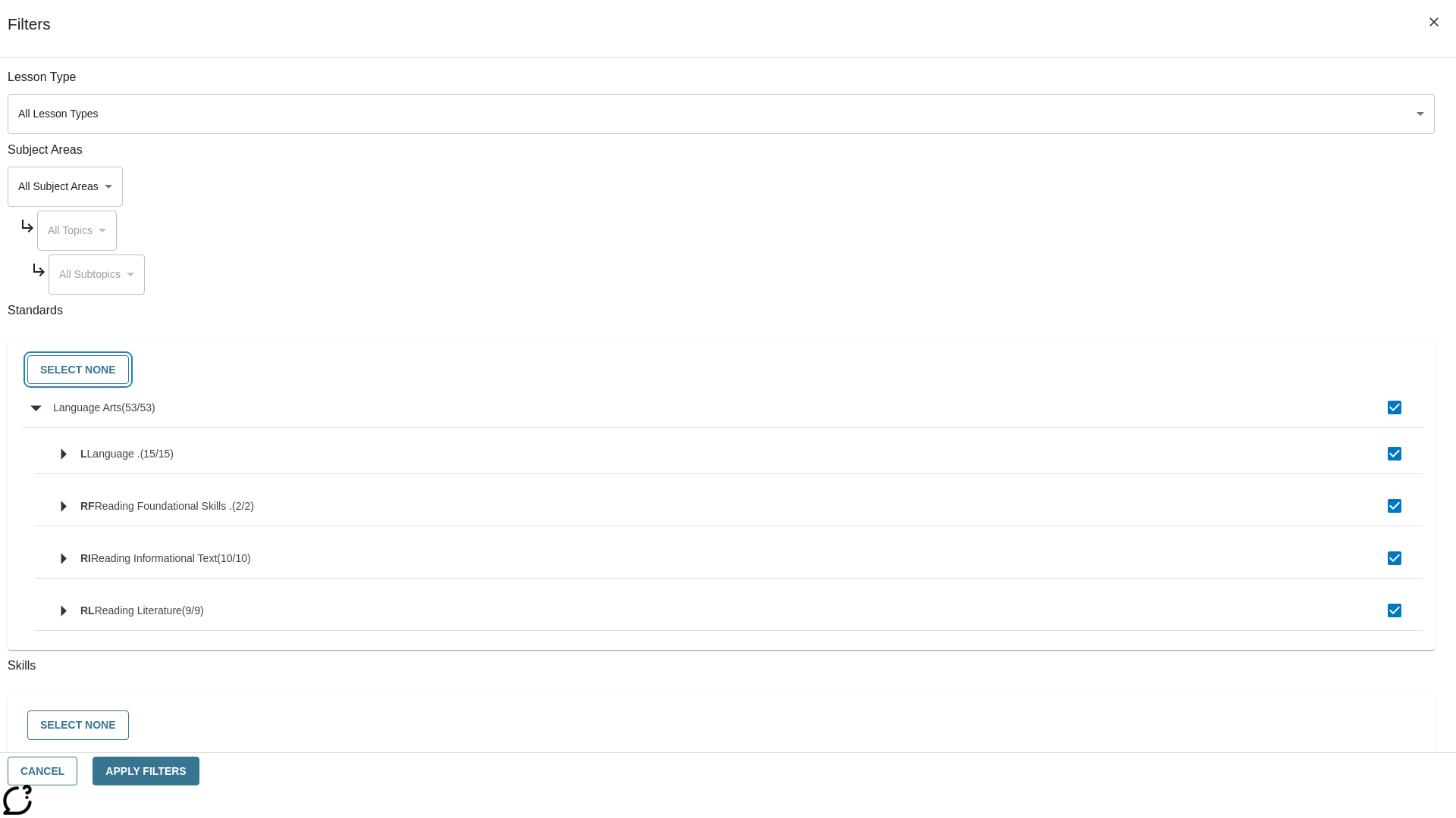
checkbox input "false"
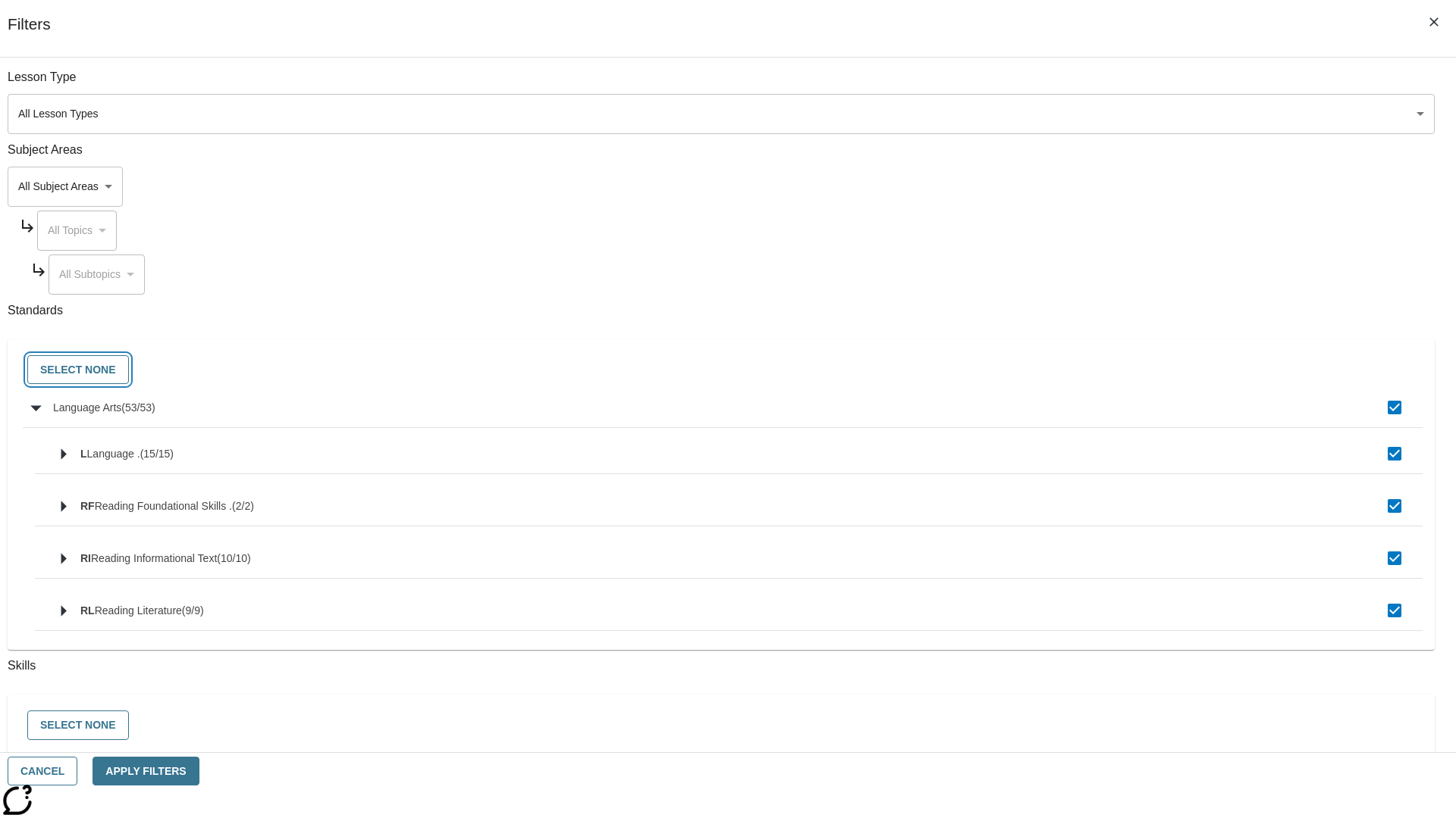
checkbox input "false"
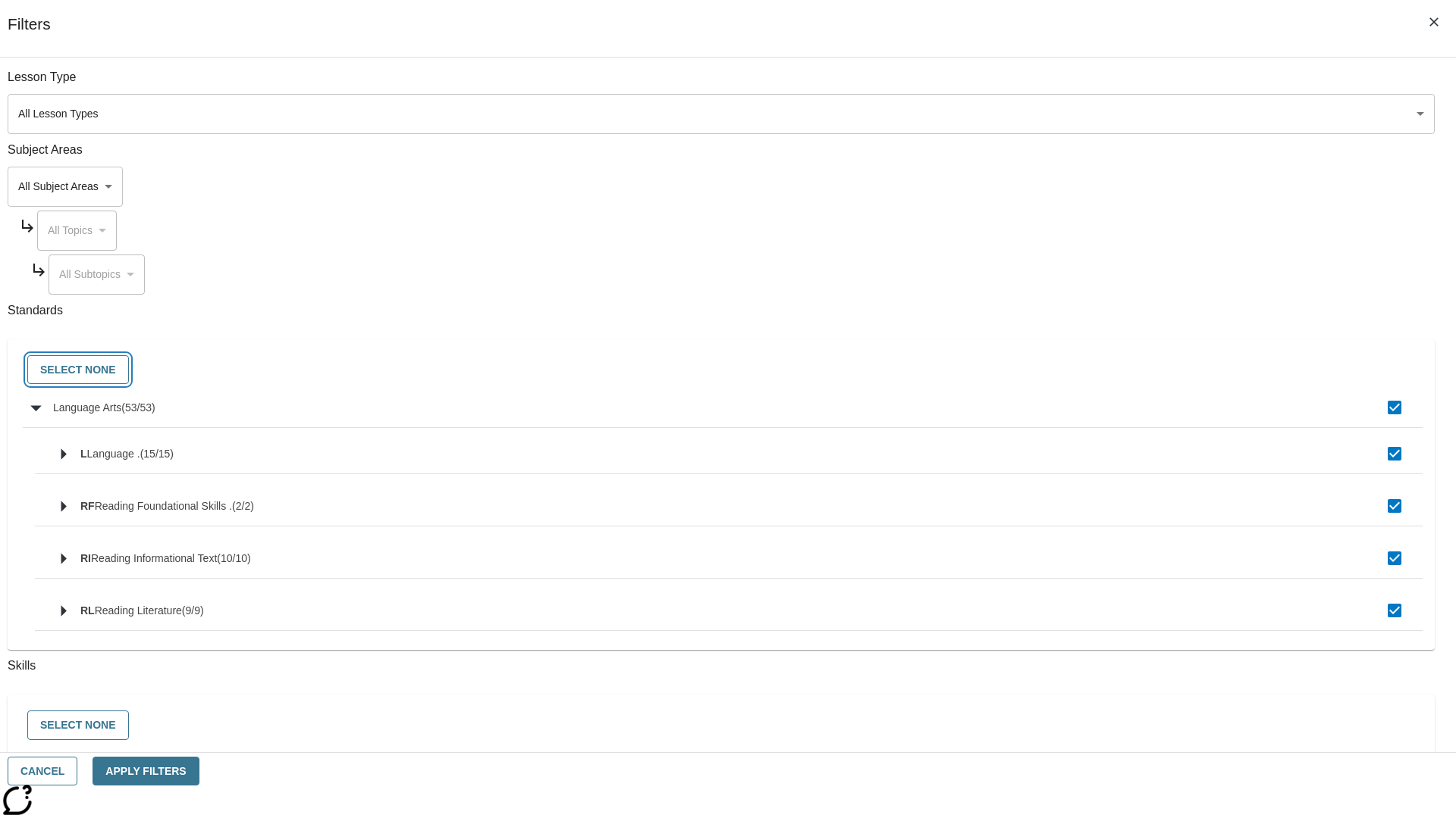
checkbox input "false"
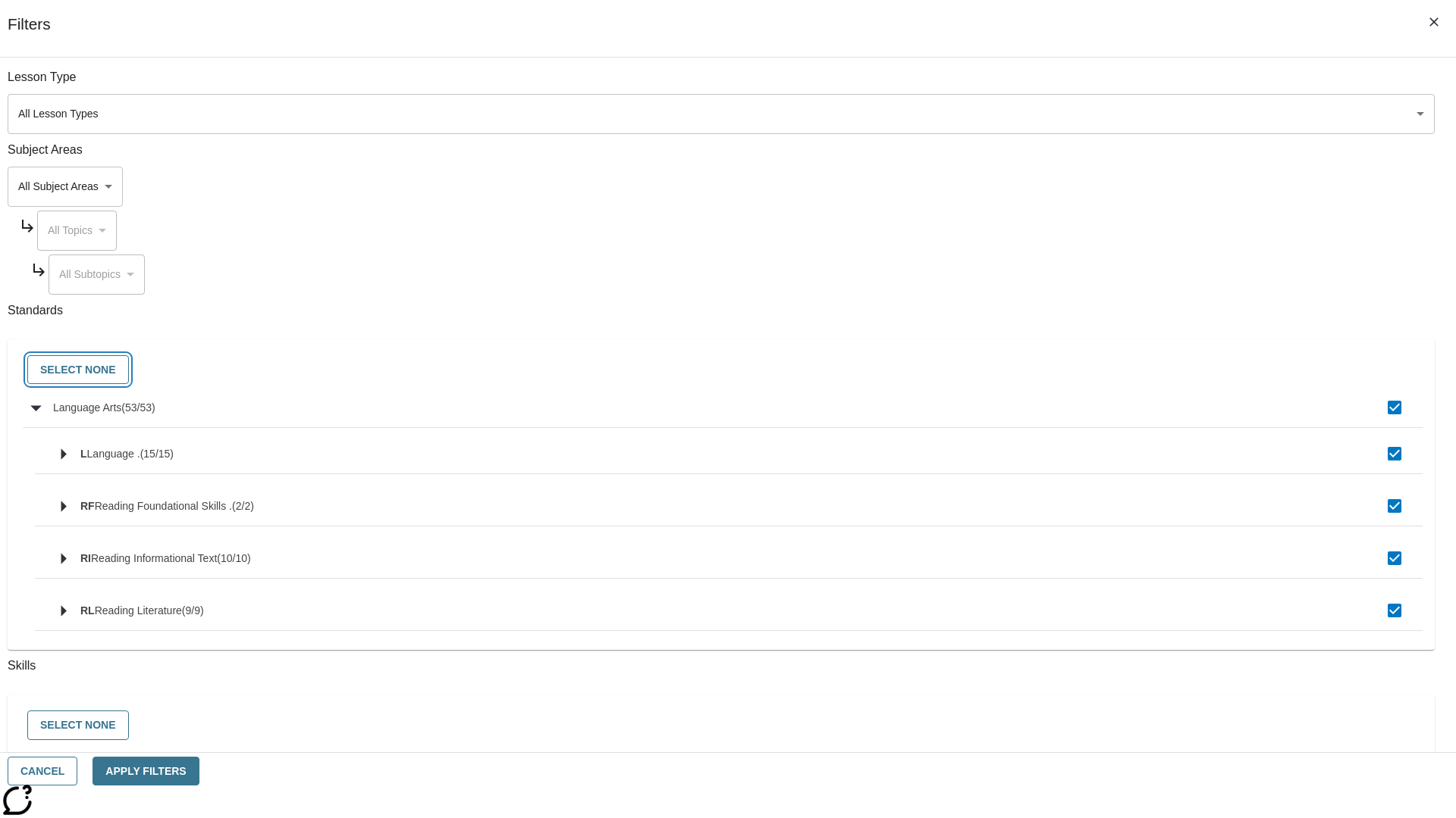
checkbox input "false"
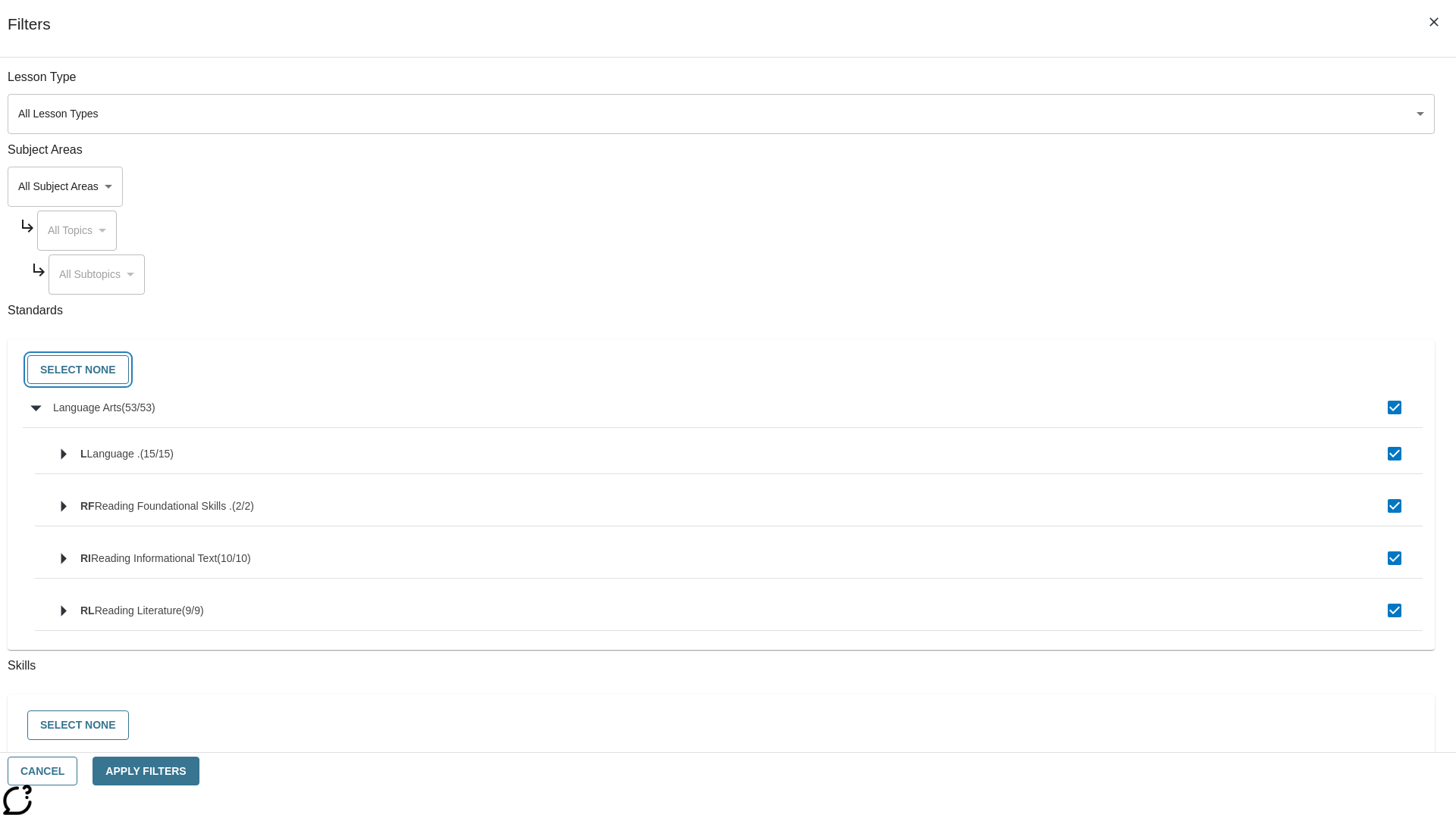
checkbox input "false"
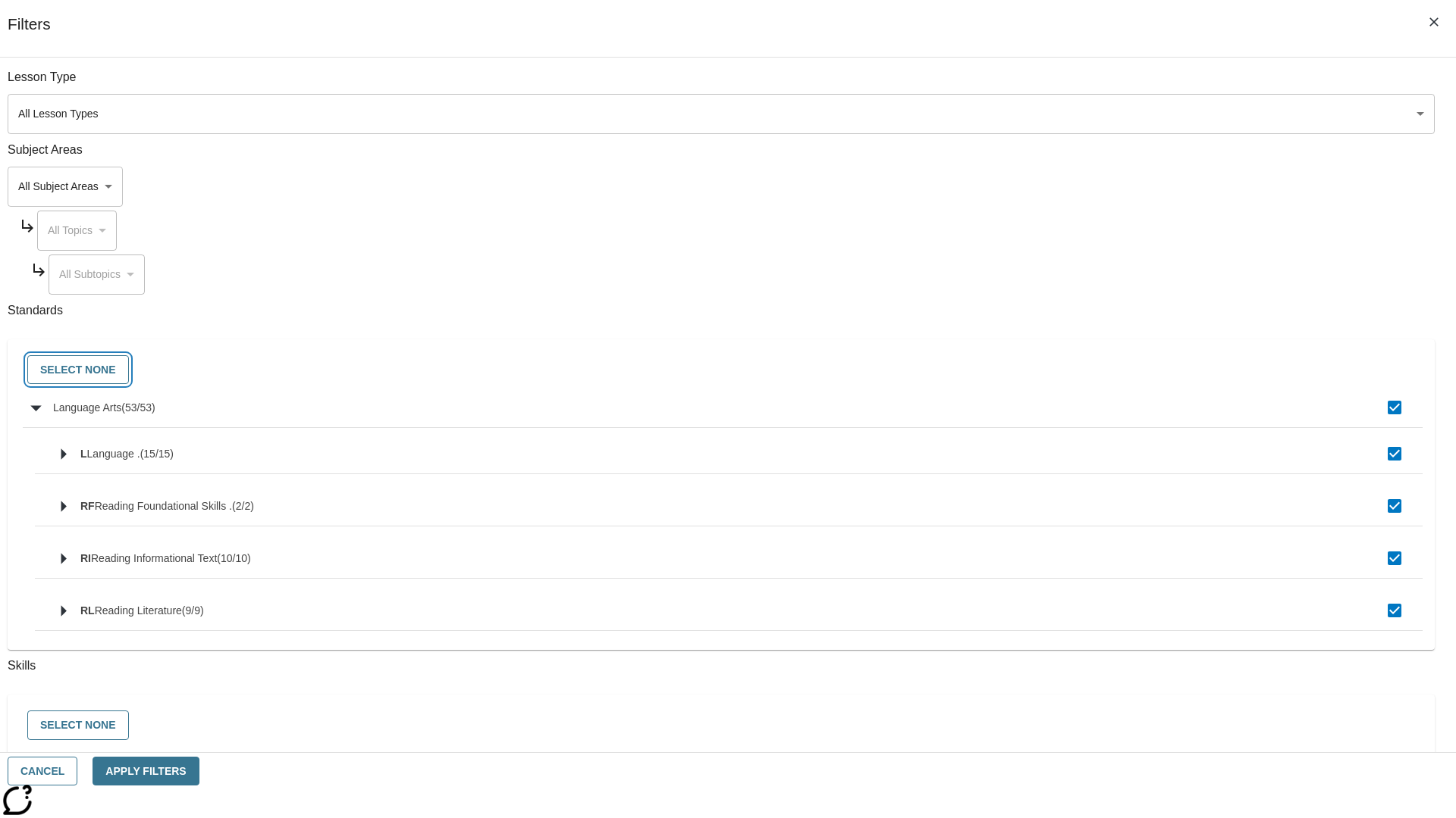
checkbox input "false"
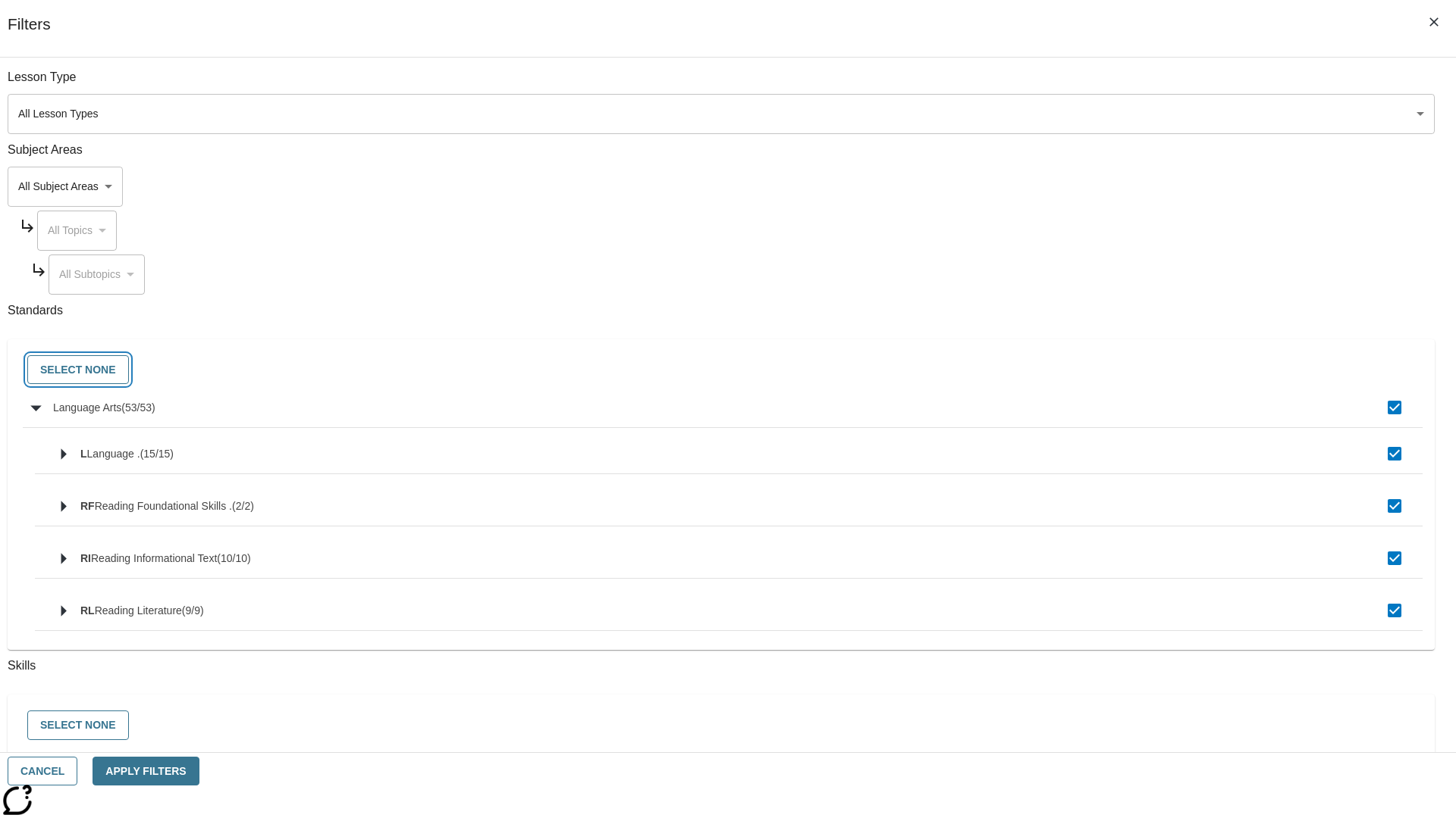
checkbox input "false"
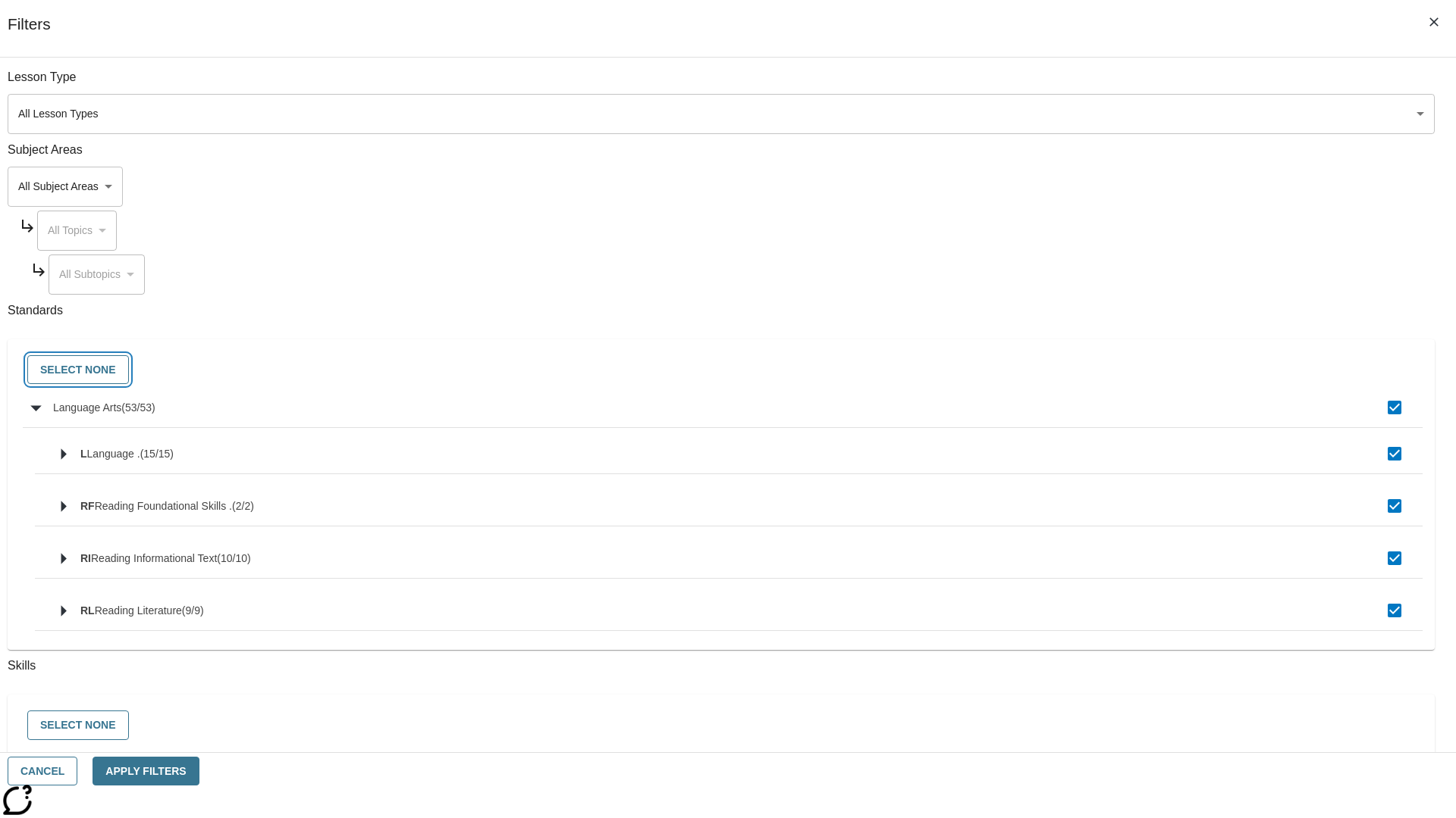
checkbox input "false"
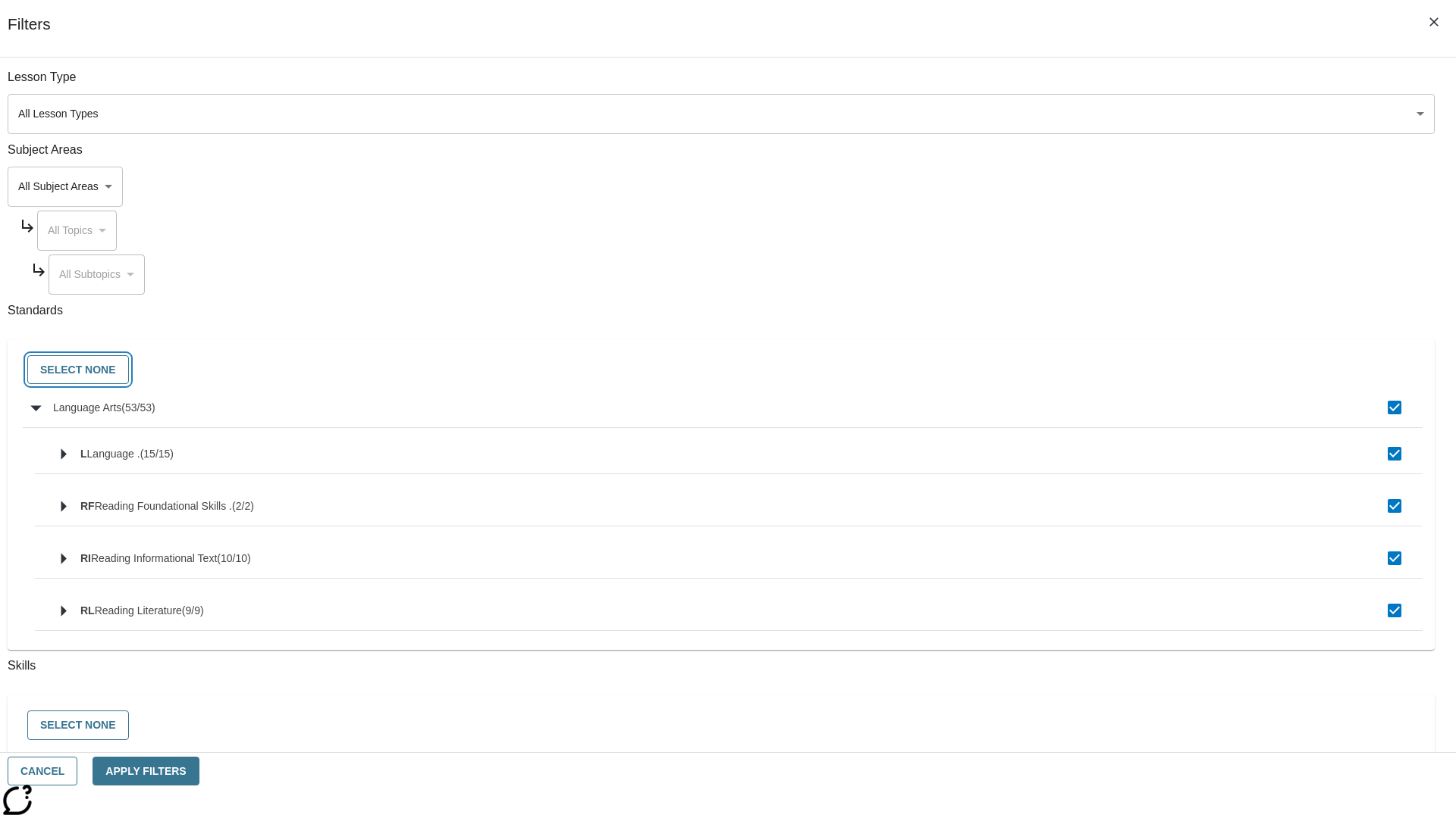
checkbox input "false"
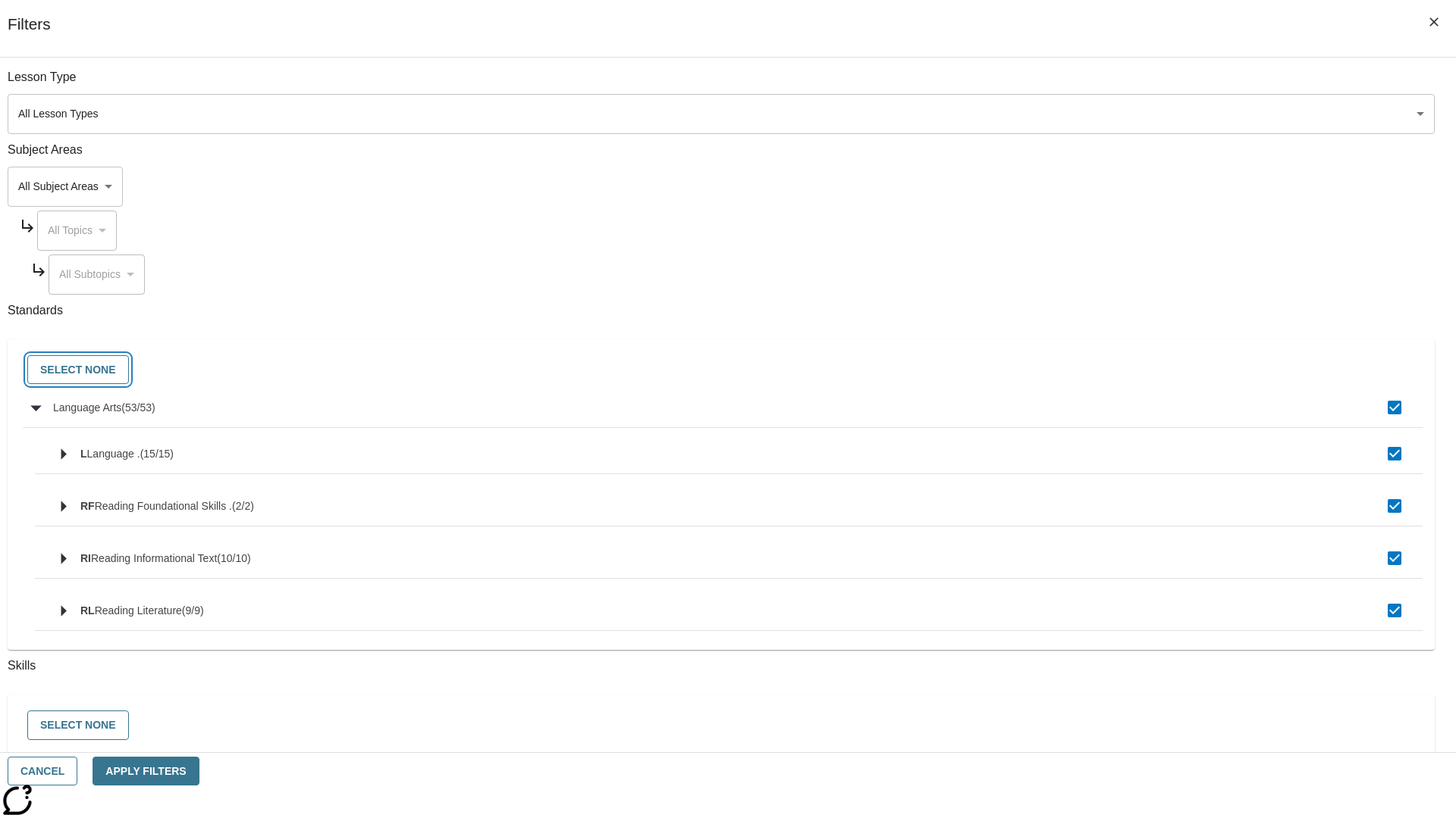
checkbox input "false"
click at [77, 771] on button "Cancel" at bounding box center [43, 772] width 70 height 30
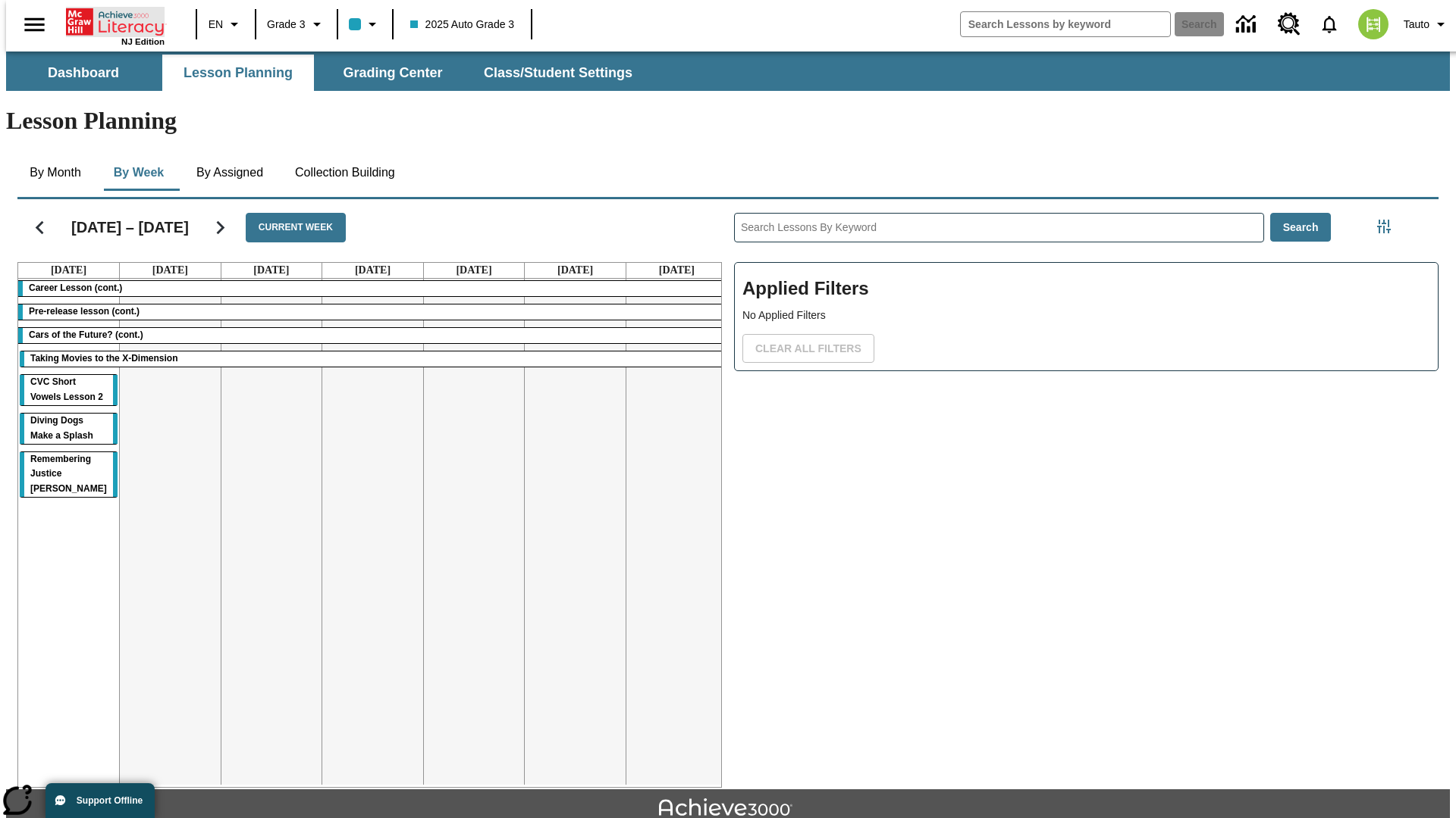
click at [109, 21] on icon "Home" at bounding box center [116, 22] width 101 height 31
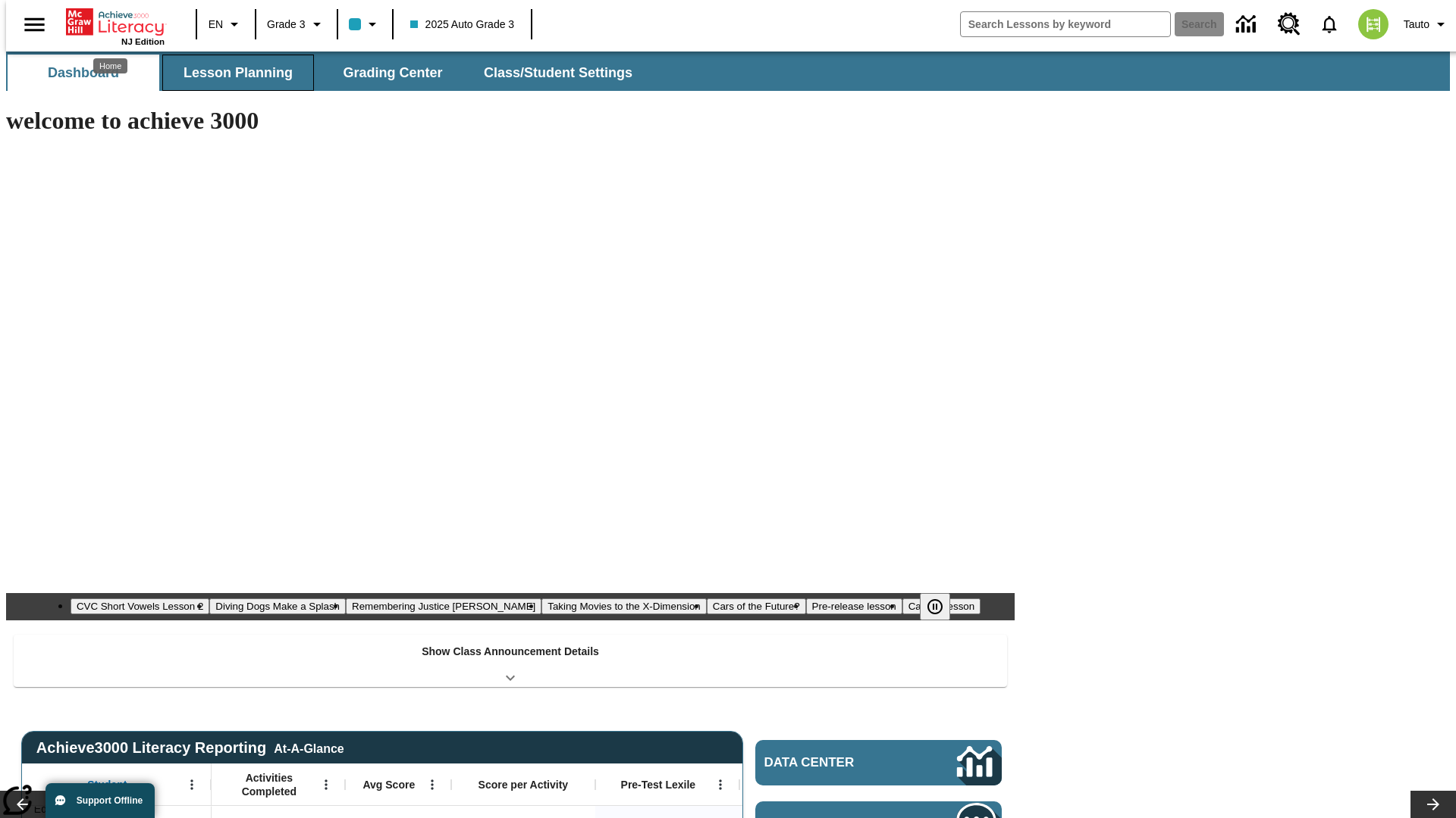
click at [232, 72] on button "Lesson Planning" at bounding box center [237, 72] width 152 height 37
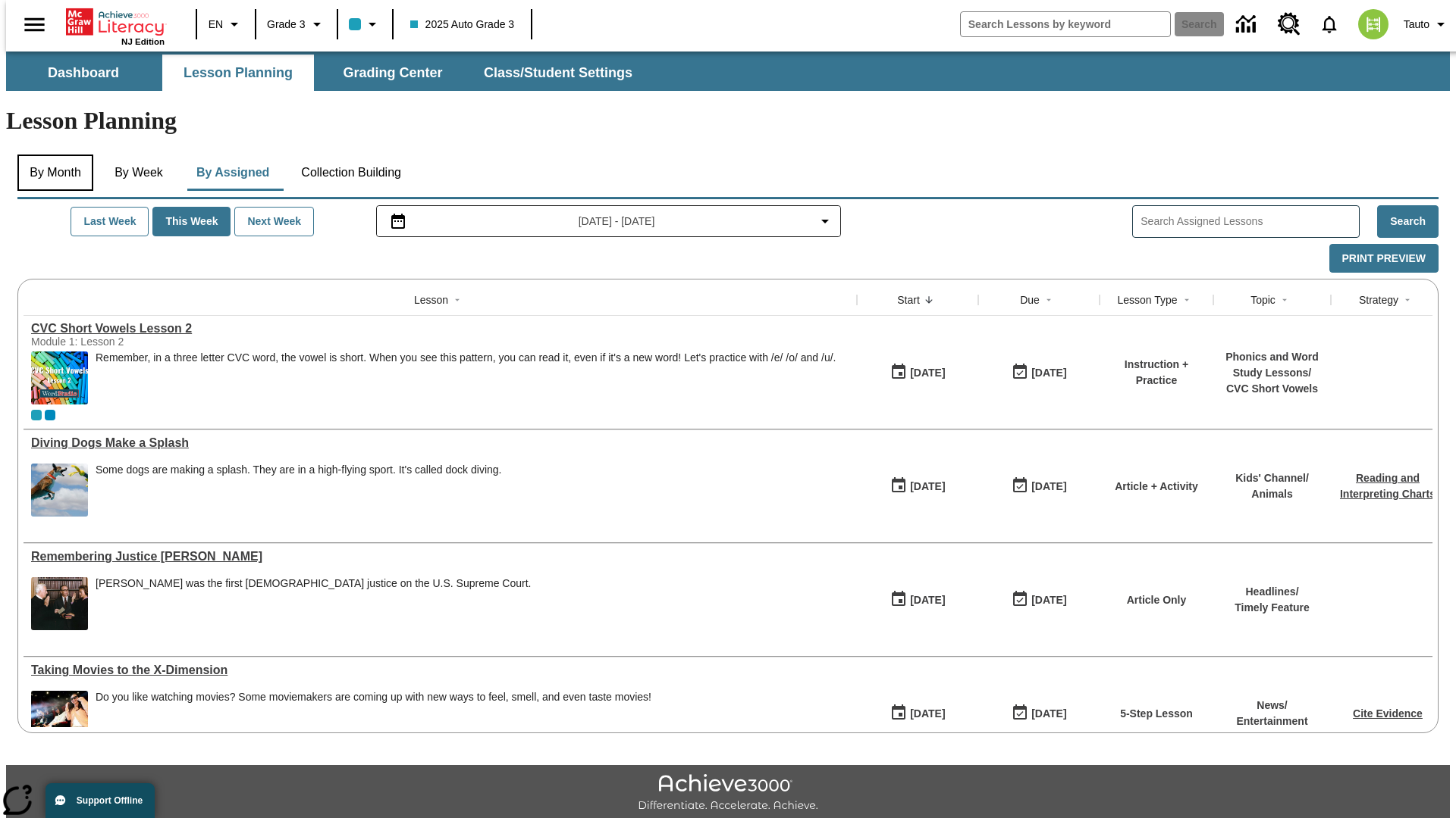
click at [51, 155] on button "By Month" at bounding box center [56, 173] width 75 height 37
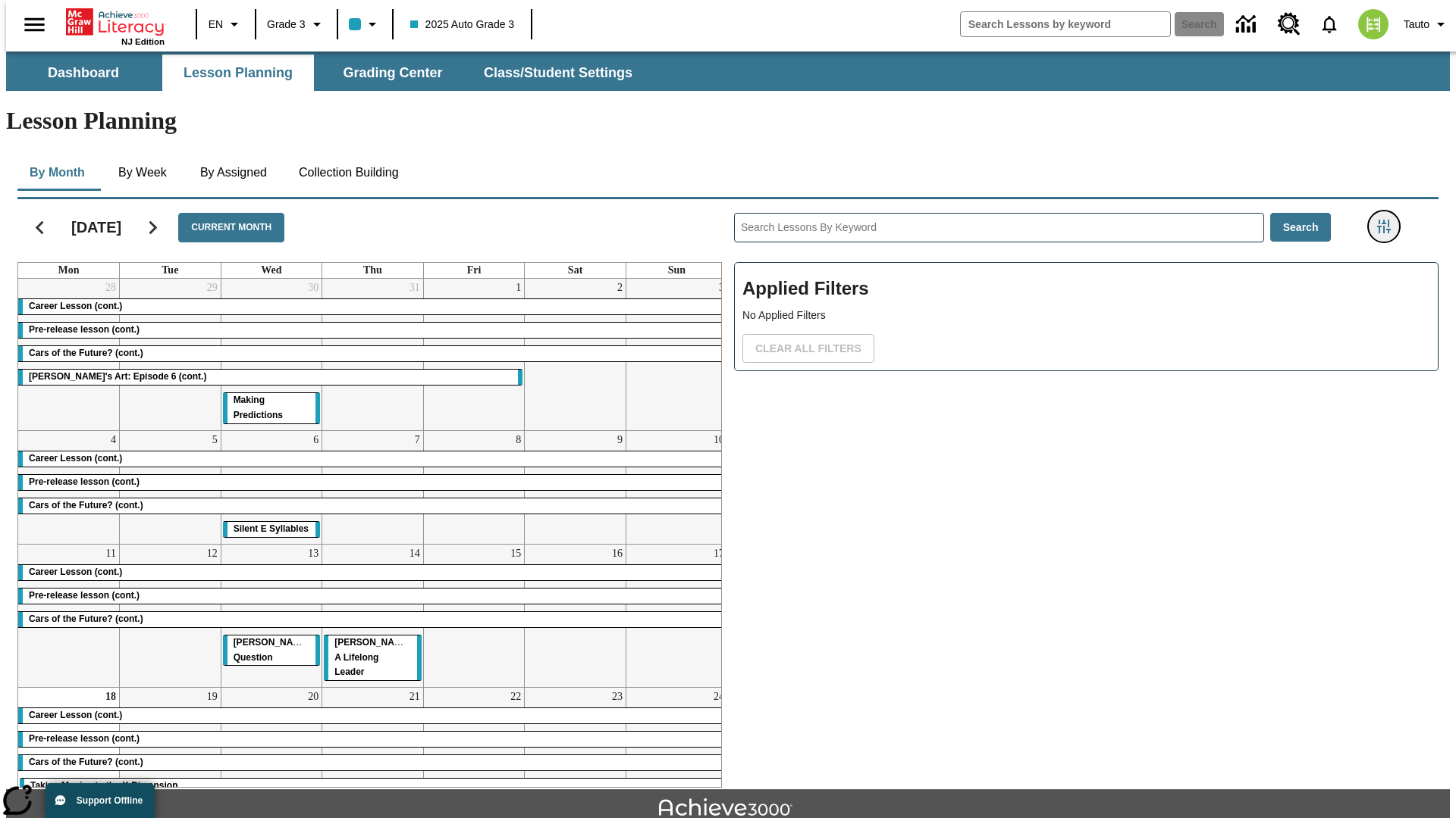
click at [1388, 219] on icon "Filters Side menu" at bounding box center [1383, 226] width 14 height 14
